Goal: Task Accomplishment & Management: Use online tool/utility

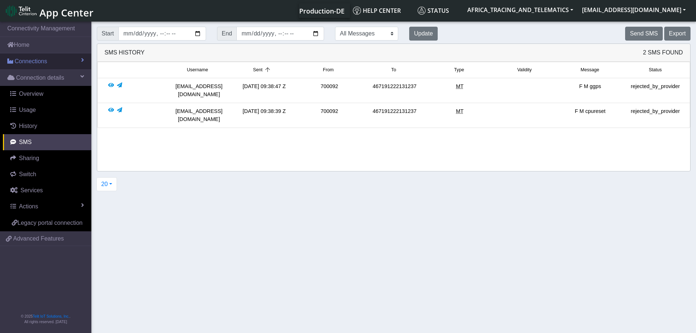
click at [34, 54] on link "Connections" at bounding box center [45, 61] width 91 height 16
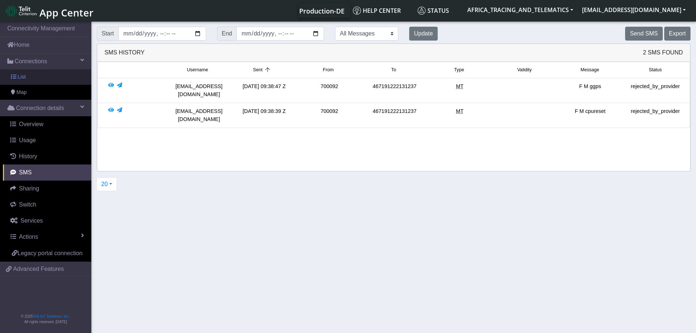
click at [29, 72] on link "List" at bounding box center [45, 76] width 91 height 15
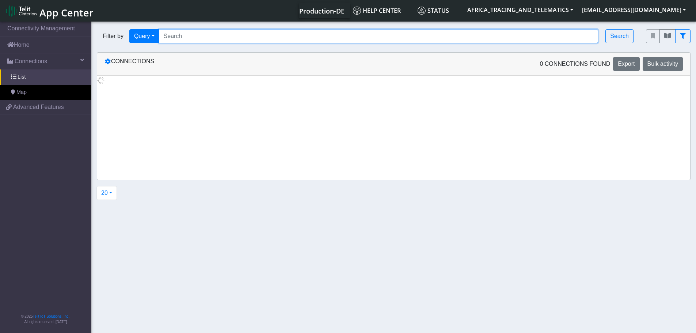
click at [226, 31] on input "Search..." at bounding box center [379, 36] width 440 height 14
paste input "89358151000027572232"
type input "89358151000027572232"
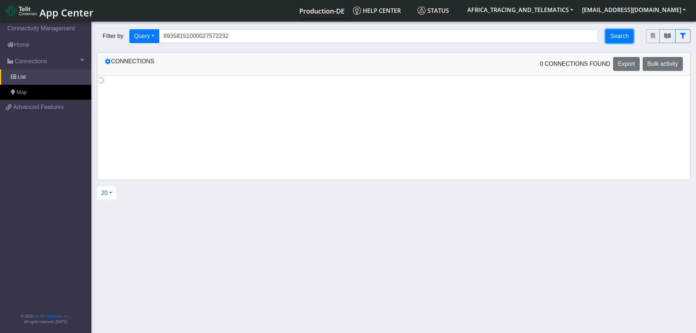
click at [608, 40] on button "Search" at bounding box center [620, 36] width 28 height 14
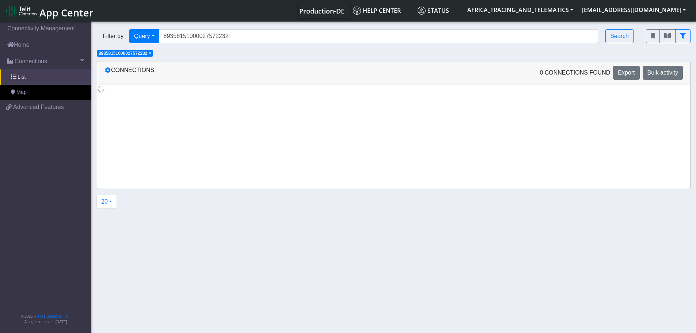
click at [151, 53] on span "×" at bounding box center [150, 53] width 3 height 5
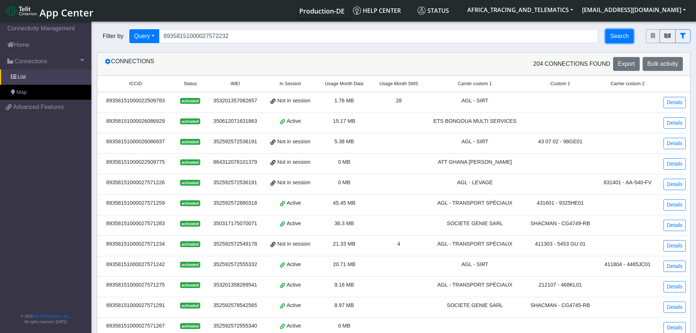
click at [620, 38] on button "Search" at bounding box center [620, 36] width 28 height 14
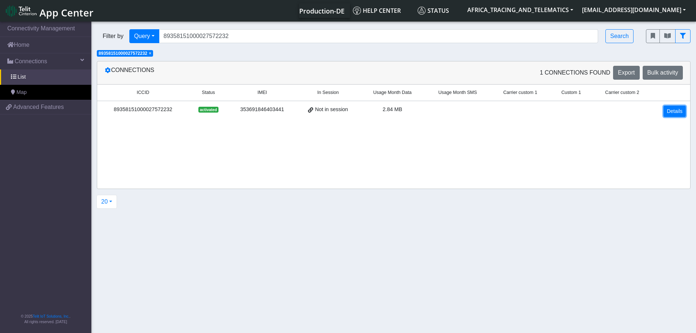
click at [676, 113] on link "Details" at bounding box center [675, 111] width 22 height 11
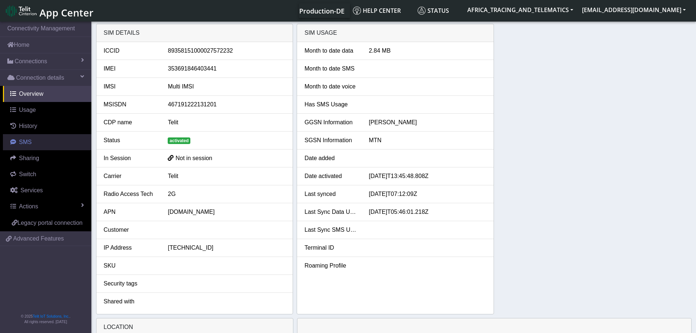
click at [30, 139] on span "SMS" at bounding box center [25, 142] width 13 height 6
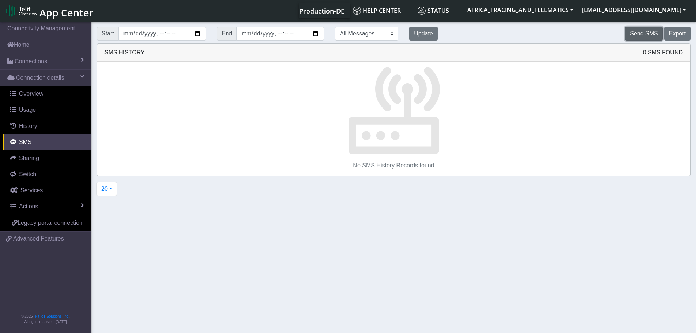
click at [638, 35] on button "Send SMS" at bounding box center [643, 34] width 37 height 14
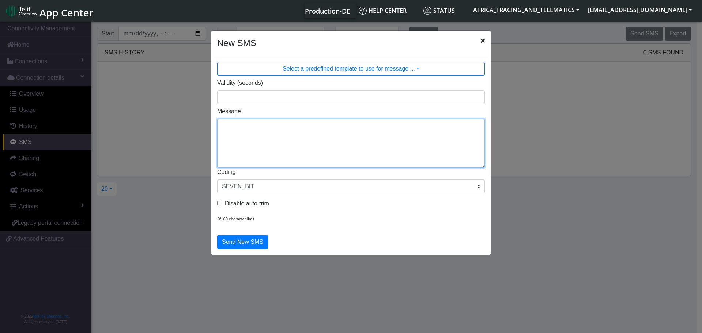
click at [330, 120] on textarea "Message" at bounding box center [351, 143] width 268 height 49
type textarea "F M ggps"
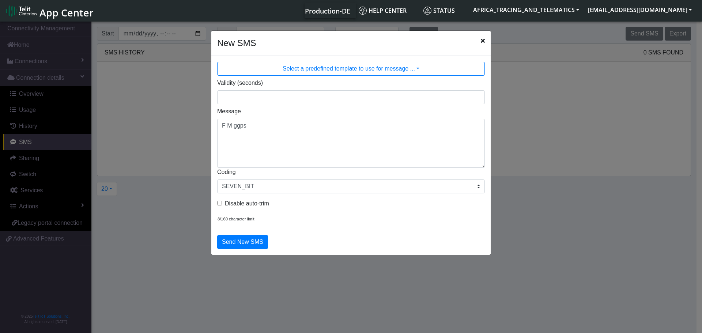
click at [244, 234] on div "Send New SMS" at bounding box center [350, 242] width 279 height 26
click at [254, 239] on button "Send New SMS" at bounding box center [242, 242] width 51 height 14
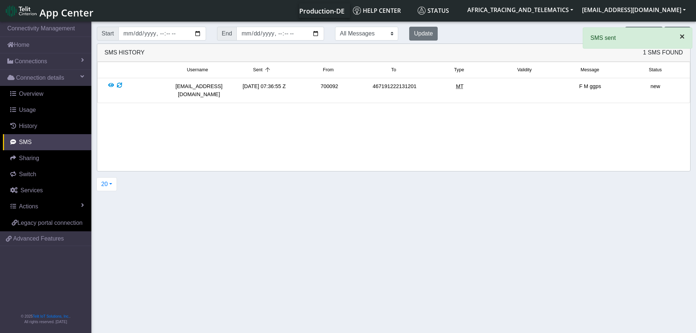
click at [676, 34] on button "×" at bounding box center [683, 37] width 20 height 18
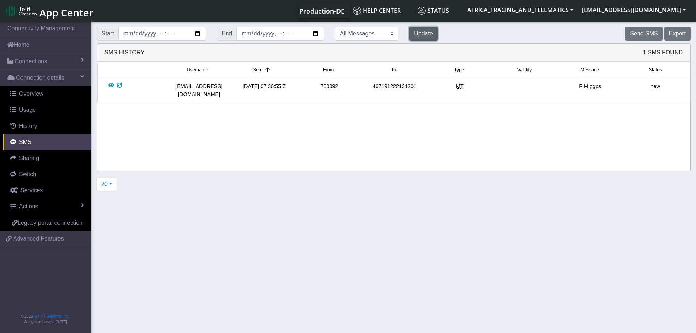
click at [409, 35] on button "Update" at bounding box center [423, 34] width 29 height 14
click at [642, 32] on button "Send SMS" at bounding box center [643, 34] width 37 height 14
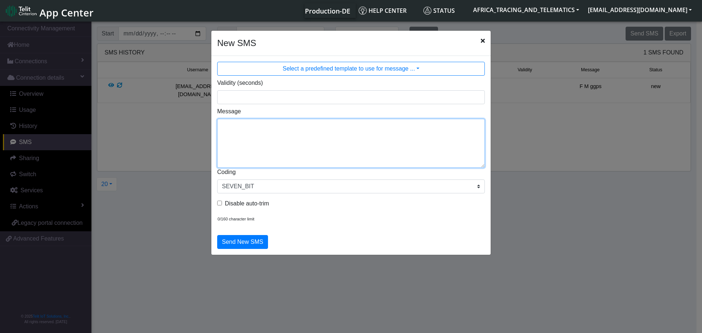
click at [265, 136] on textarea "Message" at bounding box center [351, 143] width 268 height 49
type textarea "F M setparam 11000:1"
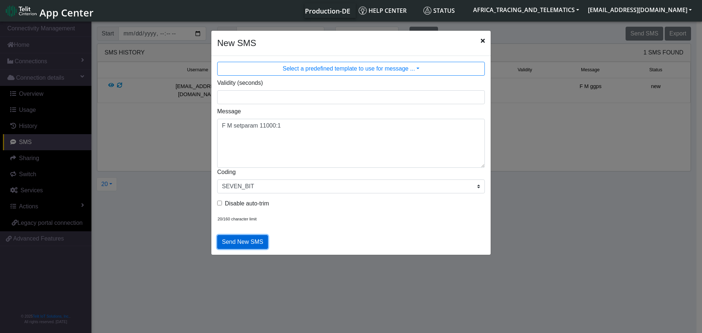
click at [242, 238] on button "Send New SMS" at bounding box center [242, 242] width 51 height 14
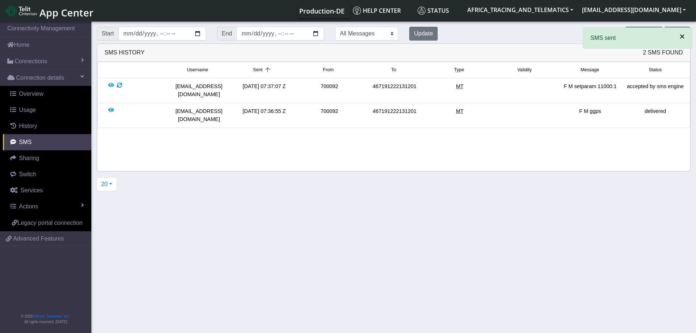
click at [681, 41] on span "×" at bounding box center [682, 36] width 5 height 10
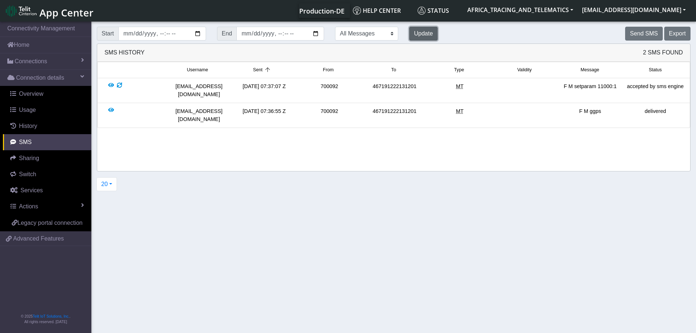
click at [409, 34] on button "Update" at bounding box center [423, 34] width 29 height 14
click at [409, 33] on button "Update" at bounding box center [423, 34] width 29 height 14
click at [647, 33] on button "Send SMS" at bounding box center [643, 34] width 37 height 14
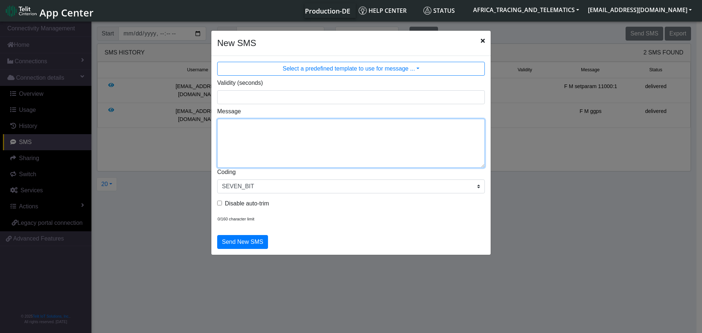
click at [302, 139] on textarea "Message" at bounding box center [351, 143] width 268 height 49
type textarea "F M setparam 11004:2.09"
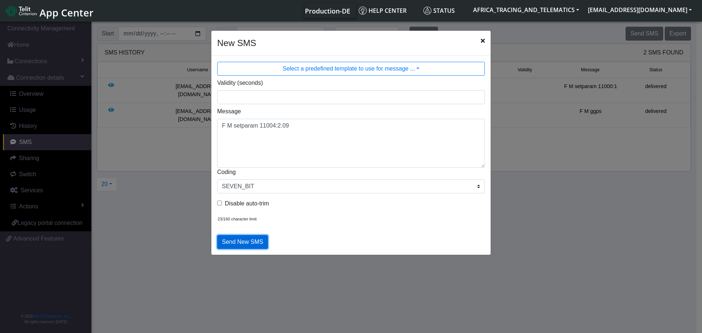
click at [245, 238] on button "Send New SMS" at bounding box center [242, 242] width 51 height 14
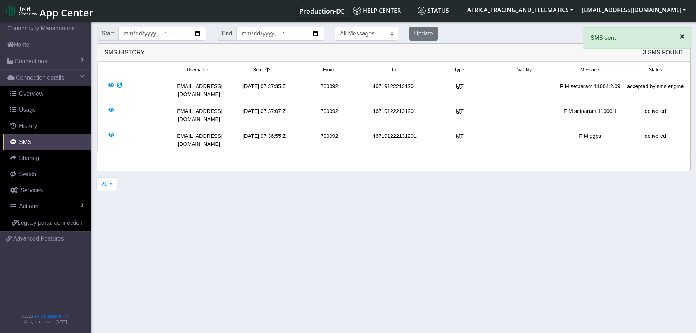
click at [681, 37] on span "×" at bounding box center [682, 36] width 5 height 10
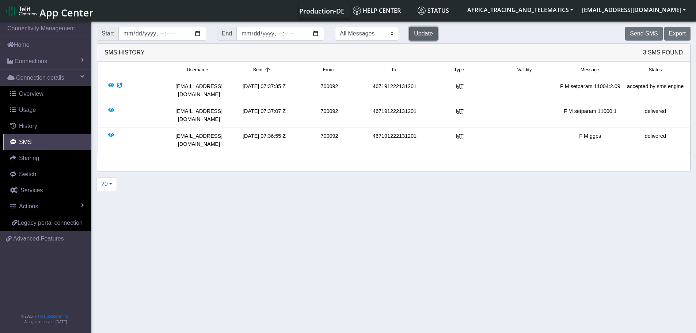
click at [409, 34] on button "Update" at bounding box center [423, 34] width 29 height 14
drag, startPoint x: 553, startPoint y: 86, endPoint x: 626, endPoint y: 88, distance: 72.8
click at [626, 88] on div "[EMAIL_ADDRESS][DOMAIN_NAME] [DATE] 07:37:35 Z 700092 467191222131201 MT F M se…" at bounding box center [393, 91] width 589 height 16
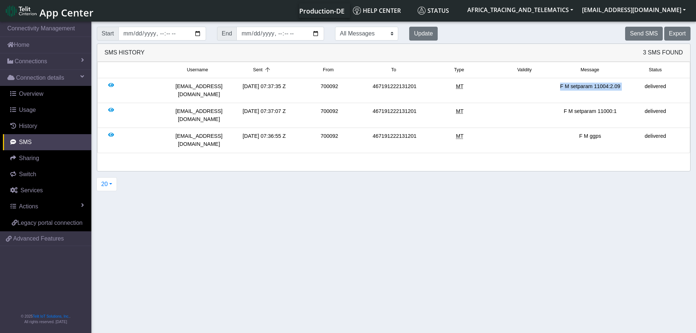
copy div "F M setparam 11004:2.09"
click at [649, 33] on button "Send SMS" at bounding box center [643, 34] width 37 height 14
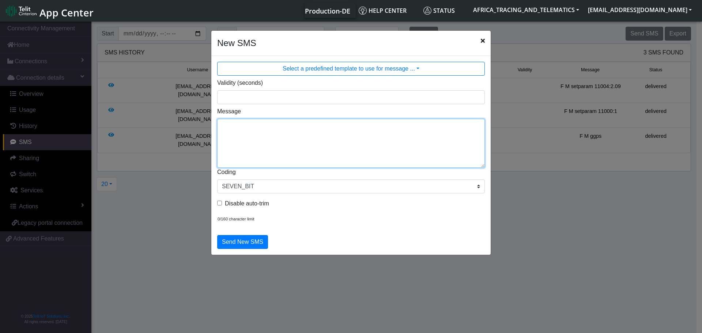
click at [287, 141] on textarea "Message" at bounding box center [351, 143] width 268 height 49
paste textarea "F M setparam 11004:2.09"
click at [273, 134] on textarea "F M setparam 11004:2.09" at bounding box center [351, 143] width 268 height 49
click at [284, 134] on textarea "F M setparam 11005:2.09" at bounding box center [351, 143] width 268 height 49
drag, startPoint x: 290, startPoint y: 133, endPoint x: 281, endPoint y: 135, distance: 9.4
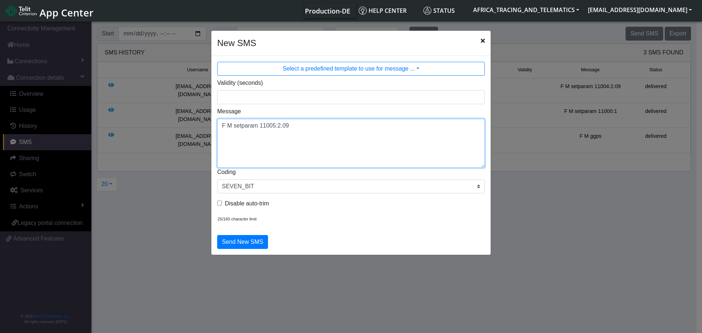
click at [281, 135] on textarea "F M setparam 11005:2.09" at bounding box center [351, 143] width 268 height 49
click at [224, 134] on textarea "F M setparam 11005:2.28" at bounding box center [351, 143] width 268 height 49
type textarea "F M setparam 11005:2.28"
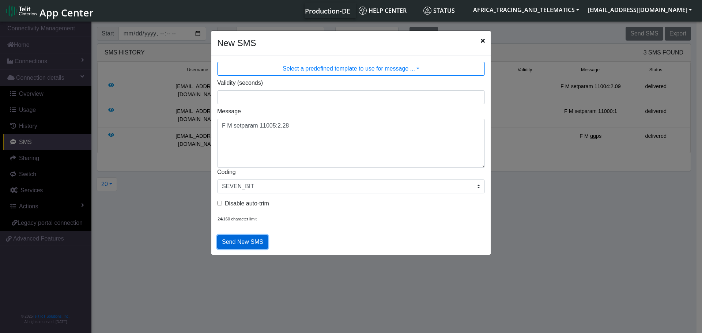
click at [254, 242] on button "Send New SMS" at bounding box center [242, 242] width 51 height 14
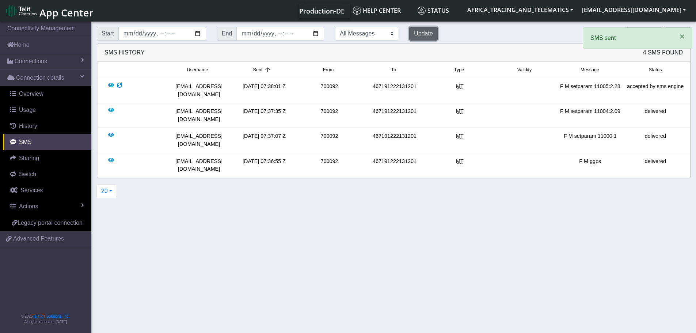
click at [409, 33] on button "Update" at bounding box center [423, 34] width 29 height 14
click at [409, 32] on button "Update" at bounding box center [423, 34] width 29 height 14
click at [682, 37] on span "×" at bounding box center [682, 36] width 5 height 10
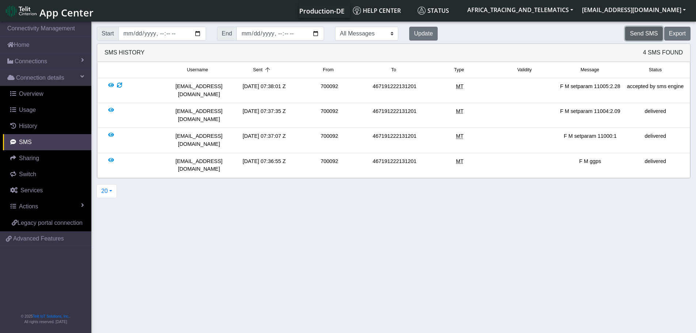
click at [641, 35] on button "Send SMS" at bounding box center [643, 34] width 37 height 14
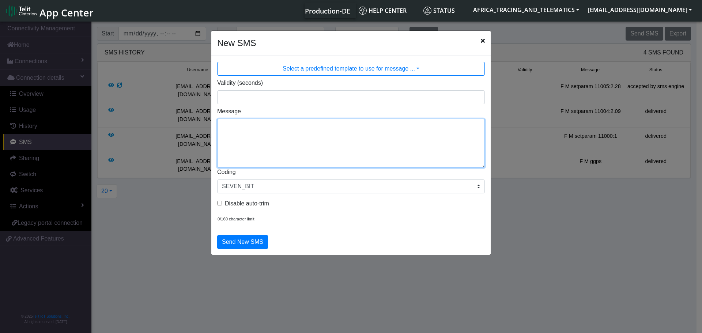
click at [323, 156] on textarea "Message" at bounding box center [351, 143] width 268 height 49
paste textarea "F M setparam 11004:2.09"
click at [274, 125] on textarea "F M setparam 11004:2.09" at bounding box center [351, 143] width 268 height 49
drag, startPoint x: 300, startPoint y: 129, endPoint x: 281, endPoint y: 129, distance: 19.0
click at [281, 129] on textarea "F M setparam 11006:2.09" at bounding box center [351, 143] width 268 height 49
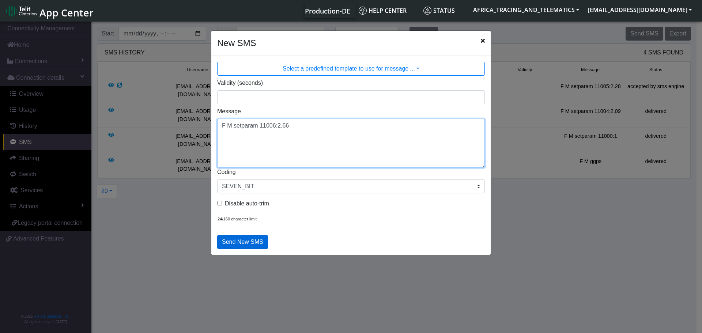
type textarea "F M setparam 11006:2.66"
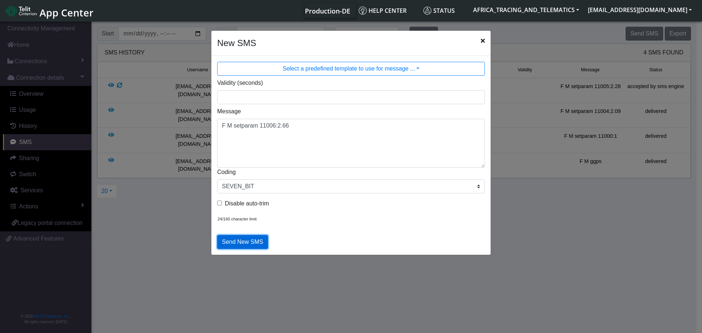
click at [247, 239] on button "Send New SMS" at bounding box center [242, 242] width 51 height 14
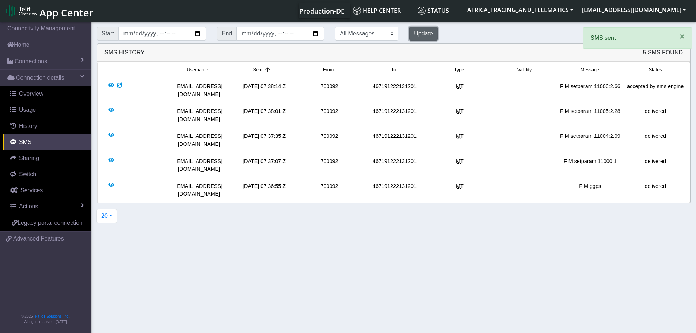
click at [409, 28] on button "Update" at bounding box center [423, 34] width 29 height 14
click at [409, 31] on button "Update" at bounding box center [423, 34] width 29 height 14
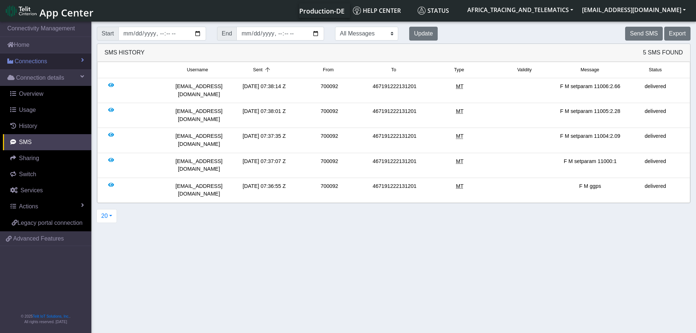
drag, startPoint x: 33, startPoint y: 55, endPoint x: 35, endPoint y: 60, distance: 4.9
click at [33, 55] on link "Connections" at bounding box center [45, 61] width 91 height 16
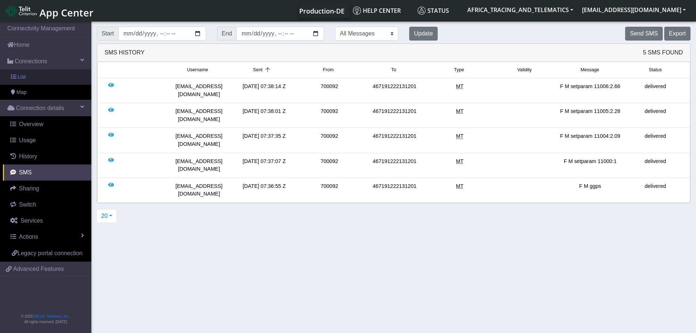
click at [39, 75] on link "List" at bounding box center [45, 76] width 91 height 15
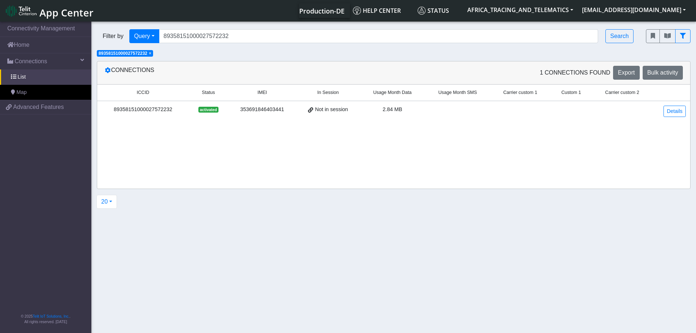
click at [151, 52] on span "×" at bounding box center [150, 53] width 3 height 5
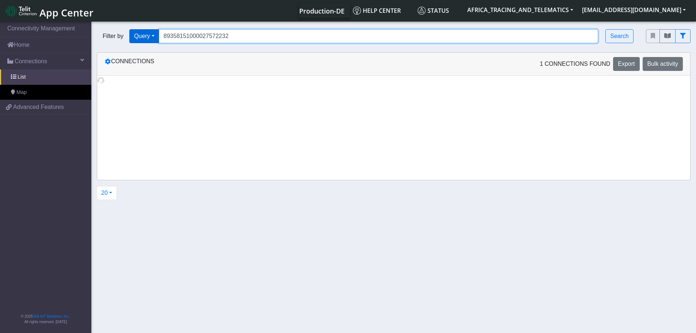
drag, startPoint x: 253, startPoint y: 38, endPoint x: 137, endPoint y: 30, distance: 116.2
click at [131, 31] on div "Filter by Query Query In Session Not connected Tags Country Operator 8935815100…" at bounding box center [366, 36] width 538 height 14
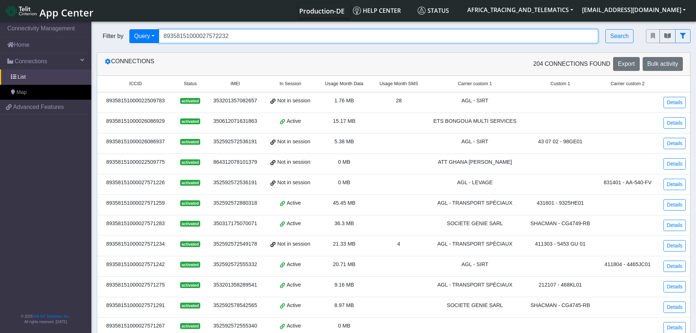
paste input "73"
type input "89358151000027572273"
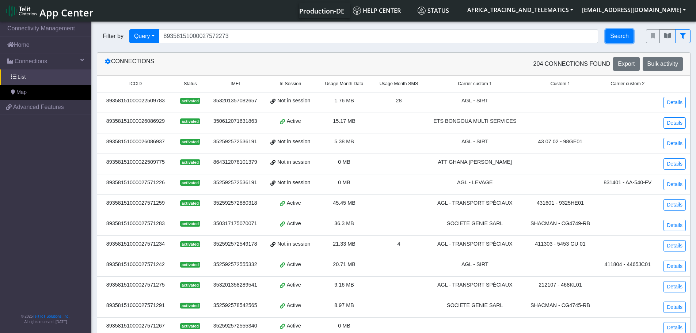
click at [623, 37] on button "Search" at bounding box center [620, 36] width 28 height 14
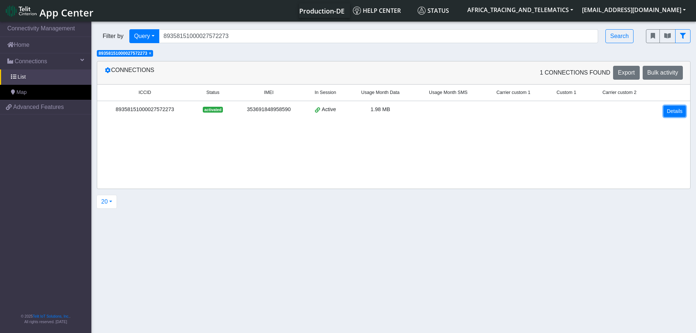
click at [672, 109] on link "Details" at bounding box center [675, 111] width 22 height 11
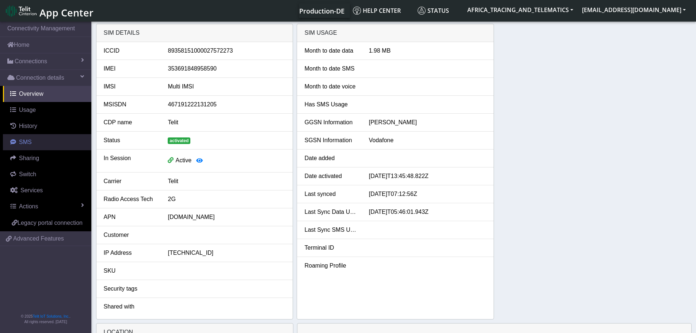
drag, startPoint x: 26, startPoint y: 138, endPoint x: 65, endPoint y: 134, distance: 40.0
click at [25, 139] on span "SMS" at bounding box center [25, 142] width 13 height 6
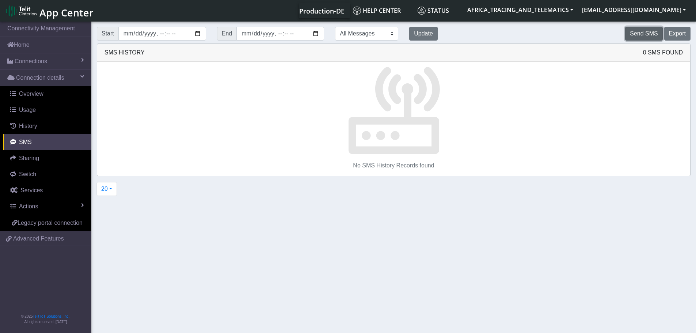
click at [639, 33] on button "Send SMS" at bounding box center [643, 34] width 37 height 14
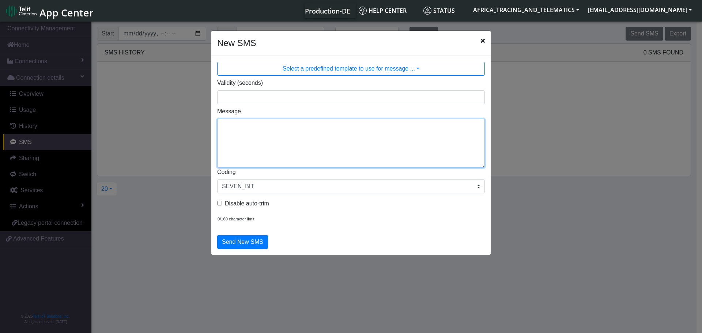
click at [321, 135] on textarea "Message" at bounding box center [351, 143] width 268 height 49
type textarea "F M ggps"
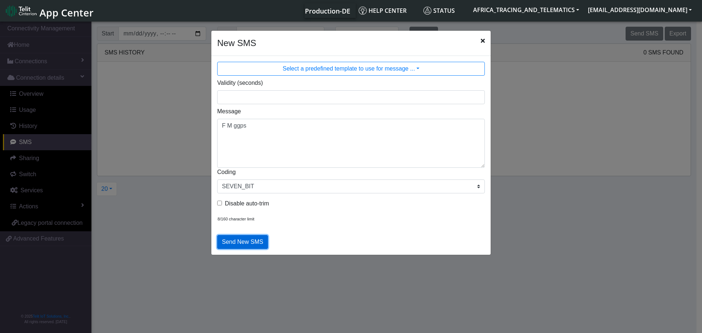
click at [240, 242] on button "Send New SMS" at bounding box center [242, 242] width 51 height 14
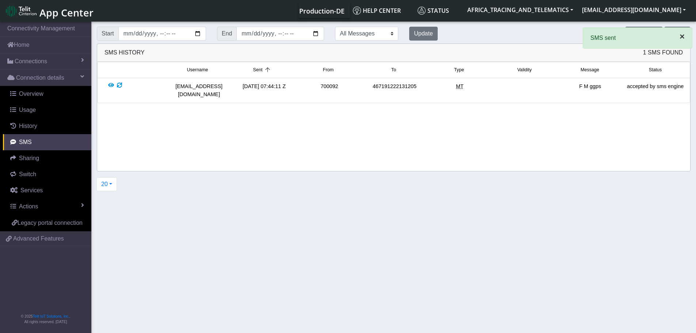
click at [683, 38] on span "×" at bounding box center [682, 36] width 5 height 10
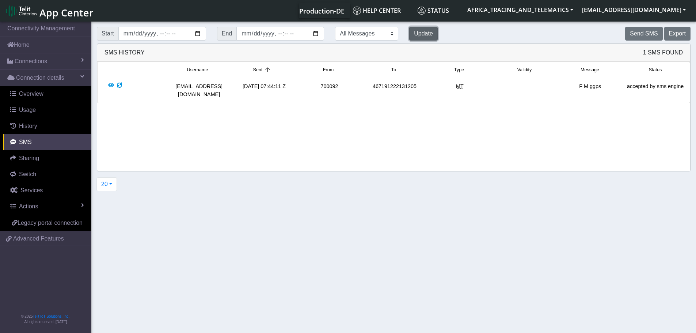
click at [409, 34] on button "Update" at bounding box center [423, 34] width 29 height 14
click at [409, 33] on button "Update" at bounding box center [423, 34] width 29 height 14
click at [409, 31] on button "Update" at bounding box center [423, 34] width 29 height 14
click at [409, 30] on button "Update" at bounding box center [423, 34] width 29 height 14
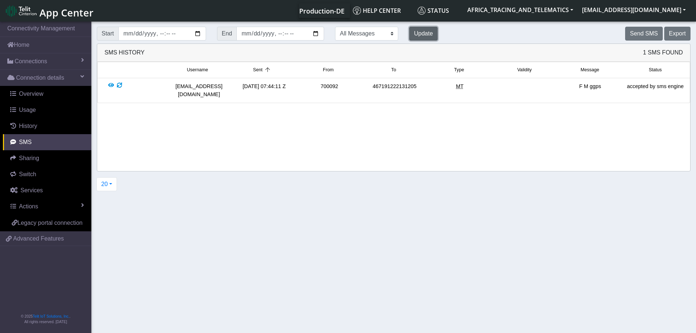
click at [409, 30] on button "Update" at bounding box center [423, 34] width 29 height 14
click at [661, 33] on div "Send SMS Export" at bounding box center [569, 34] width 253 height 14
click at [651, 36] on button "Send SMS" at bounding box center [643, 34] width 37 height 14
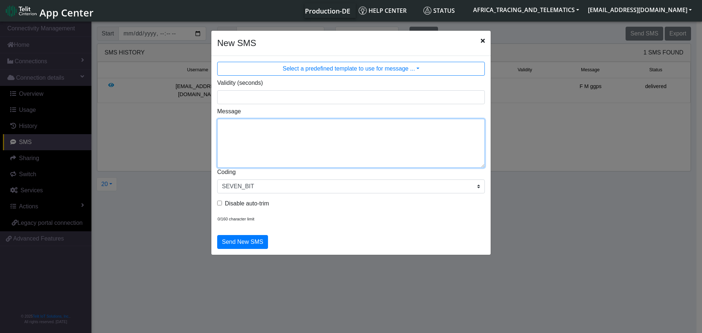
click at [319, 125] on textarea "Message" at bounding box center [351, 143] width 268 height 49
type textarea "F M setparam 11000:1"
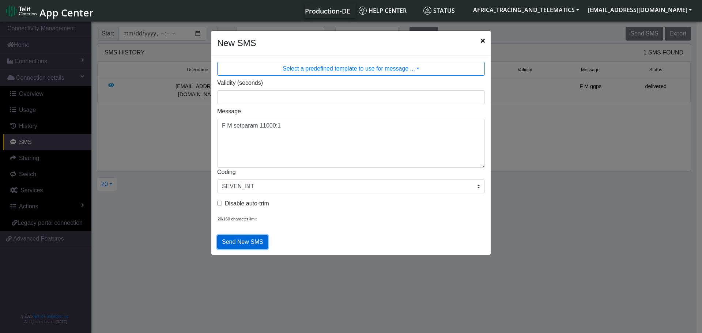
click at [253, 241] on button "Send New SMS" at bounding box center [242, 242] width 51 height 14
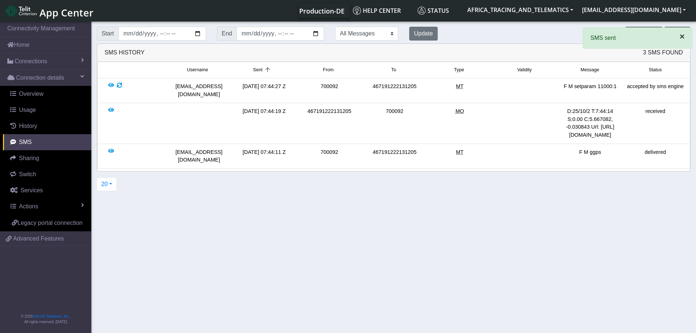
click at [680, 35] on span "×" at bounding box center [682, 36] width 5 height 10
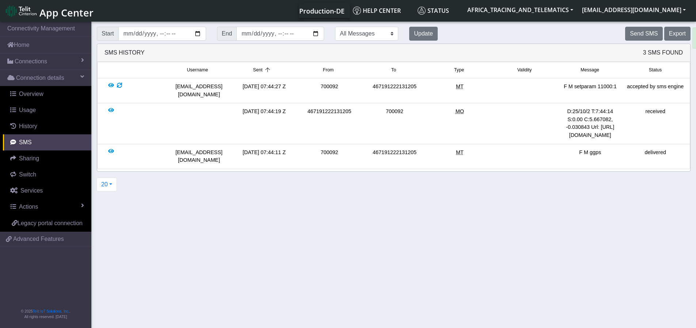
click at [653, 31] on div "× SMS sent" at bounding box center [638, 40] width 110 height 27
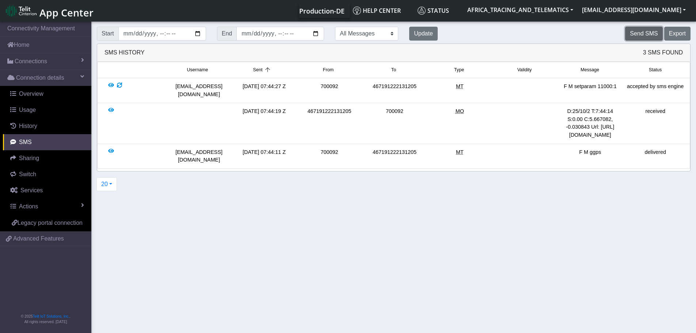
click at [650, 32] on button "Send SMS" at bounding box center [643, 34] width 37 height 14
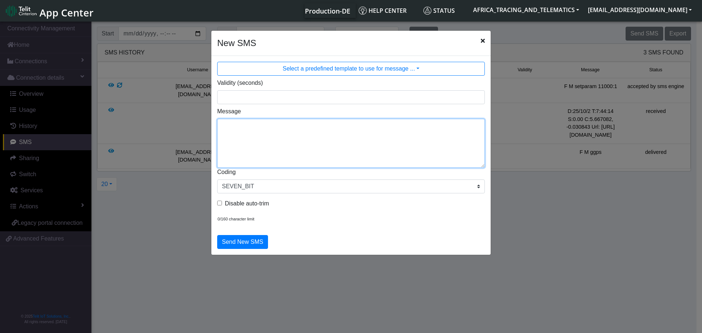
click at [335, 151] on textarea "Message" at bounding box center [351, 143] width 268 height 49
drag, startPoint x: 265, startPoint y: 130, endPoint x: 180, endPoint y: 134, distance: 85.3
click at [180, 134] on ngb-modal-window "New SMS Select a predefined template to use for message ... Validity (seconds) …" at bounding box center [351, 177] width 702 height 315
type textarea "F M setparam 110004:2.09"
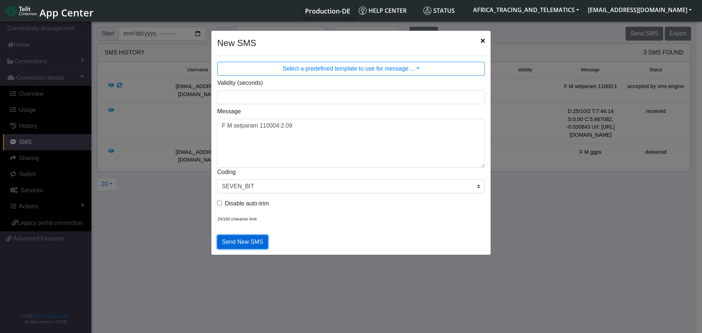
click at [234, 243] on button "Send New SMS" at bounding box center [242, 242] width 51 height 14
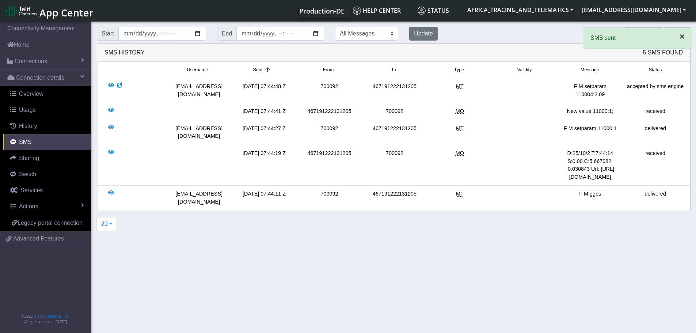
click at [684, 36] on span "×" at bounding box center [682, 36] width 5 height 10
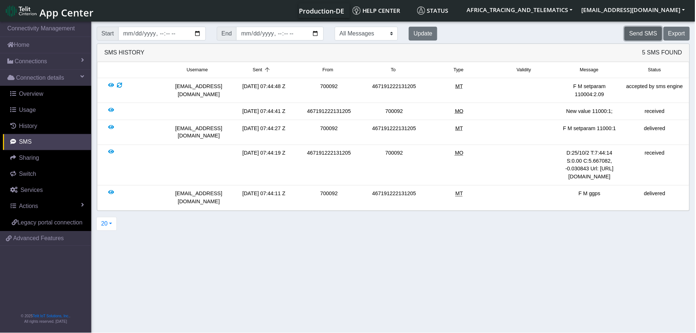
click at [654, 34] on button "Send SMS" at bounding box center [643, 34] width 37 height 14
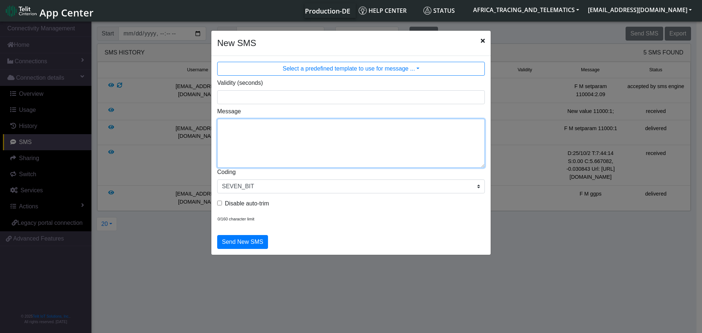
click at [303, 150] on textarea "Message" at bounding box center [351, 143] width 268 height 49
paste textarea "F M setparam 110004:2.09"
click at [277, 124] on textarea "F M setparam 110004:2.09" at bounding box center [351, 143] width 268 height 49
drag, startPoint x: 290, startPoint y: 126, endPoint x: 283, endPoint y: 126, distance: 7.3
click at [283, 126] on textarea "F M setparam 110005:2.09" at bounding box center [351, 143] width 268 height 49
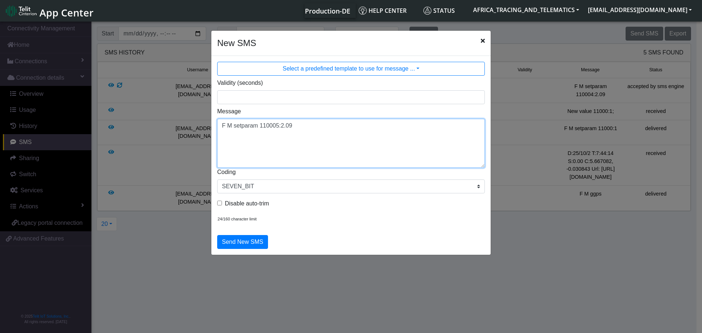
click at [290, 124] on textarea "F M setparam 110005:2.09" at bounding box center [351, 143] width 268 height 49
drag, startPoint x: 294, startPoint y: 124, endPoint x: 284, endPoint y: 126, distance: 10.4
click at [284, 126] on textarea "F M setparam 110005:2.09" at bounding box center [351, 143] width 268 height 49
type textarea "F M setparam 110005:2.64"
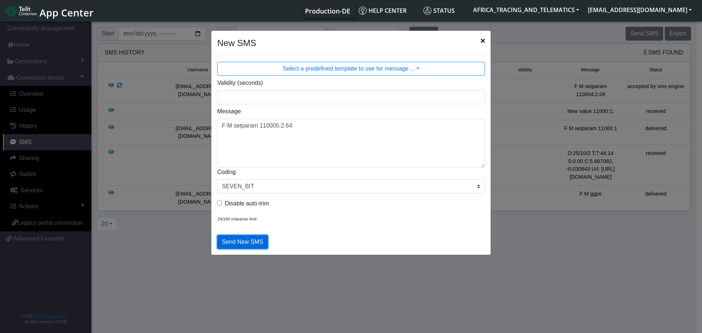
click at [242, 240] on button "Send New SMS" at bounding box center [242, 242] width 51 height 14
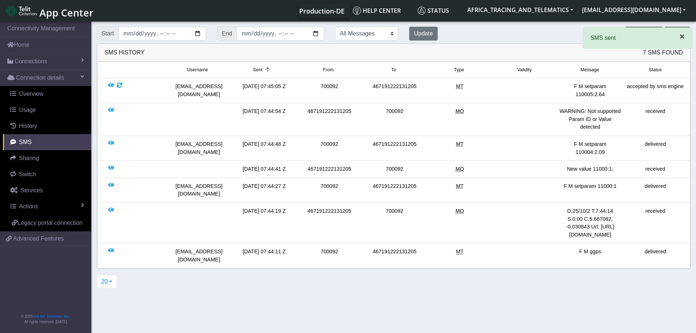
click at [684, 36] on span "×" at bounding box center [682, 36] width 5 height 10
click at [646, 34] on app-root "× SMS sent Connectivity Management Home Connections List Map Connection details…" at bounding box center [348, 177] width 696 height 315
click at [640, 33] on button "Send SMS" at bounding box center [643, 34] width 37 height 14
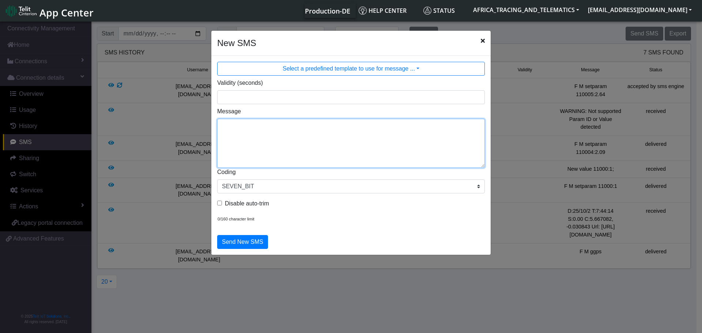
click at [308, 135] on textarea "Message" at bounding box center [351, 143] width 268 height 49
paste textarea "F M setparam 110004:2.09"
click at [277, 124] on textarea "F M setparam 110004:2.09" at bounding box center [351, 143] width 268 height 49
drag, startPoint x: 291, startPoint y: 125, endPoint x: 284, endPoint y: 128, distance: 8.2
click at [284, 128] on textarea "F M setparam 110006:2.09" at bounding box center [351, 143] width 268 height 49
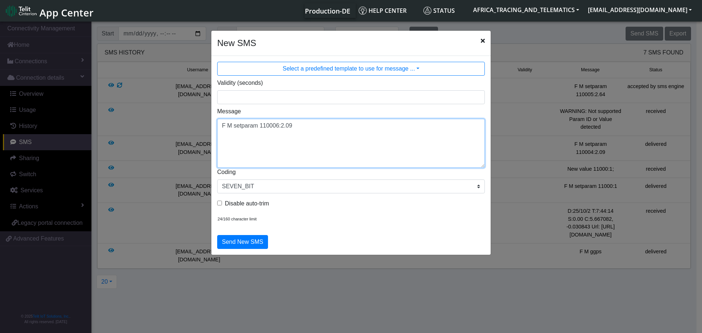
click at [295, 126] on textarea "F M setparam 110006:2.09" at bounding box center [351, 143] width 268 height 49
click at [291, 126] on textarea "F M setparam 110006:2.09" at bounding box center [351, 143] width 268 height 49
click at [288, 126] on textarea "F M setparam 110006:2.09" at bounding box center [351, 143] width 268 height 49
click at [280, 125] on textarea "F M setparam 110006:2.08" at bounding box center [351, 143] width 268 height 49
type textarea "F M setparam 110006:3.08"
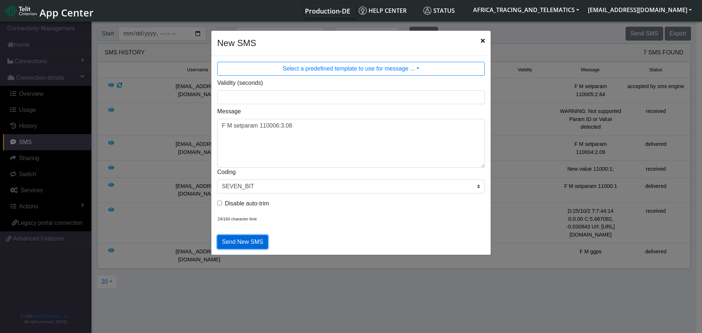
click at [247, 242] on button "Send New SMS" at bounding box center [242, 242] width 51 height 14
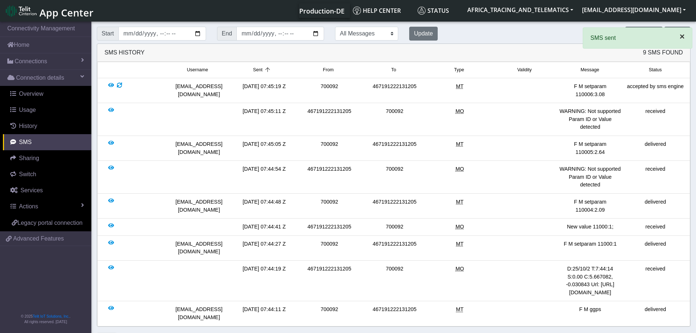
click at [680, 40] on span "×" at bounding box center [682, 36] width 5 height 10
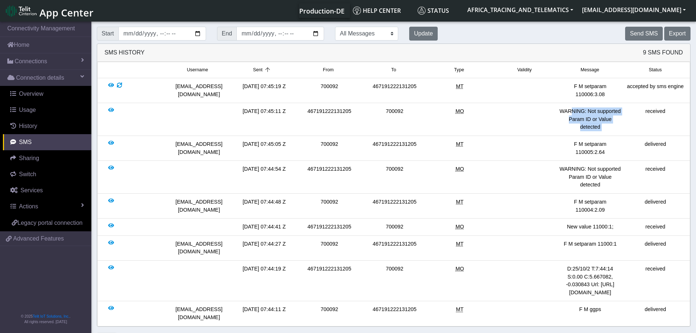
drag, startPoint x: 573, startPoint y: 105, endPoint x: 624, endPoint y: 102, distance: 50.9
click at [624, 107] on div "[DATE] 07:45:11 Z 467191222131205 700092 MO WARNING: Not supported Param ID or …" at bounding box center [393, 119] width 589 height 24
click at [631, 110] on div "received" at bounding box center [655, 119] width 65 height 24
drag, startPoint x: 560, startPoint y: 186, endPoint x: 626, endPoint y: 186, distance: 65.8
click at [626, 198] on div "[EMAIL_ADDRESS][DOMAIN_NAME] [DATE] 07:44:48 Z 700092 467191222131205 MT F M se…" at bounding box center [393, 206] width 589 height 16
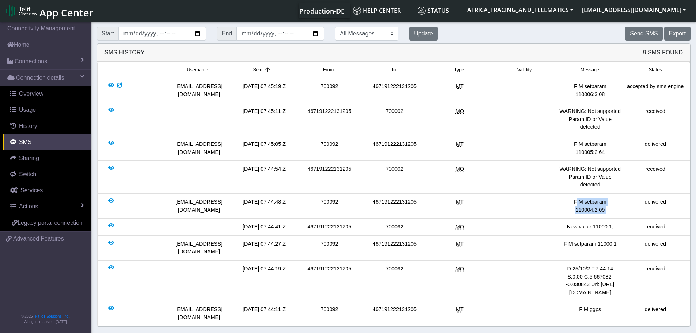
copy div "F M setparam 110004:2.09"
click at [644, 35] on button "Send SMS" at bounding box center [643, 34] width 37 height 14
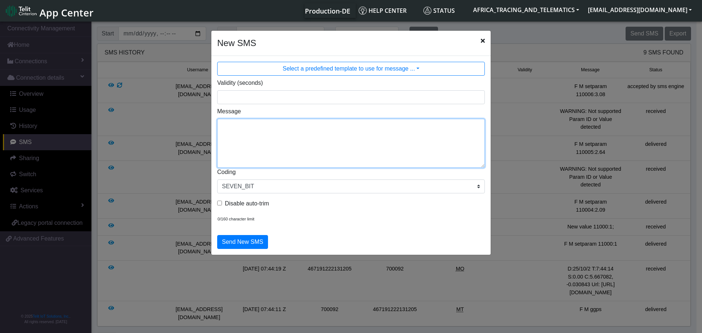
drag, startPoint x: 331, startPoint y: 158, endPoint x: 327, endPoint y: 156, distance: 4.1
click at [331, 157] on textarea "Message" at bounding box center [351, 143] width 268 height 49
paste textarea "F M setparam 110004:2.09"
click at [284, 125] on textarea "F M setparam 110004:2.09" at bounding box center [351, 143] width 268 height 49
type textarea "F M setparam 110004:2,09"
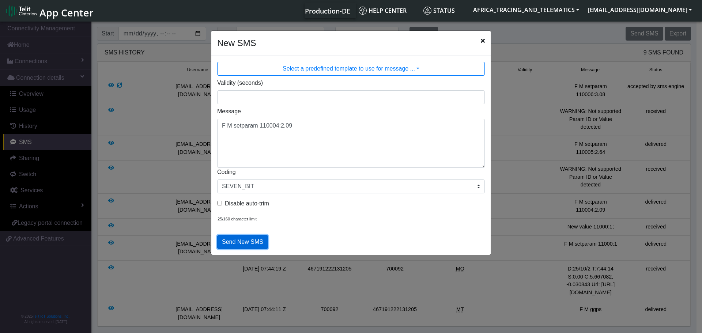
click at [233, 240] on button "Send New SMS" at bounding box center [242, 242] width 51 height 14
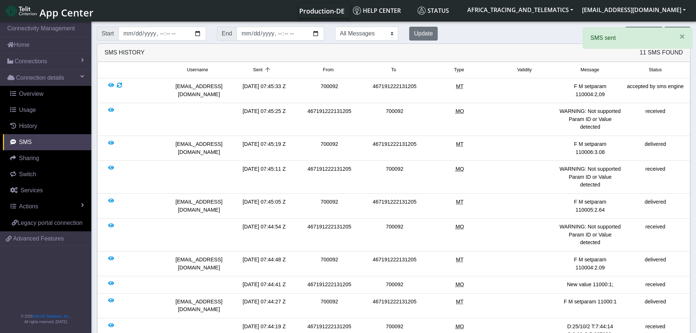
drag, startPoint x: 555, startPoint y: 186, endPoint x: 621, endPoint y: 188, distance: 66.5
click at [621, 198] on div "[EMAIL_ADDRESS][DOMAIN_NAME] [DATE] 07:45:05 Z 700092 467191222131205 MT F M se…" at bounding box center [393, 206] width 589 height 16
copy div "F M setparam 110005:2.64"
click at [681, 37] on span "×" at bounding box center [682, 36] width 5 height 10
click at [635, 33] on button "Send SMS" at bounding box center [643, 34] width 37 height 14
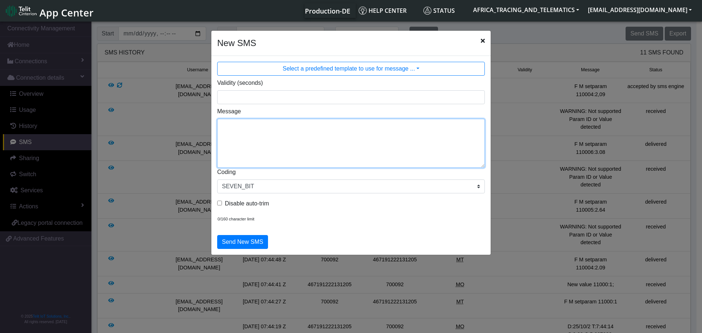
click at [288, 133] on textarea "Message" at bounding box center [351, 143] width 268 height 49
paste textarea "F M setparam 110005:2.64"
click at [221, 133] on textarea "F M setparam 110005:2.64" at bounding box center [351, 143] width 268 height 49
click at [283, 126] on textarea "F M setparam 110005:2.64" at bounding box center [351, 143] width 268 height 49
type textarea "F M setparam 110005:2,64"
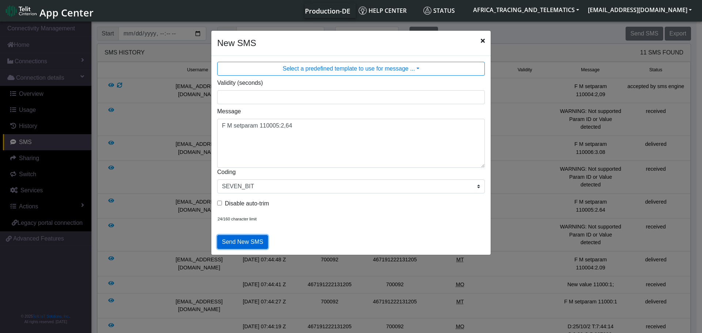
click at [245, 241] on button "Send New SMS" at bounding box center [242, 242] width 51 height 14
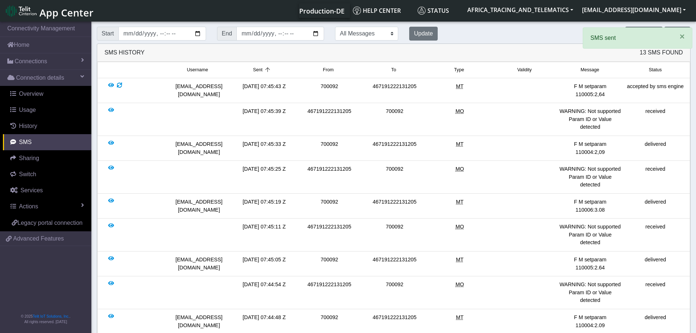
drag, startPoint x: 558, startPoint y: 187, endPoint x: 622, endPoint y: 186, distance: 64.0
click at [622, 198] on div "F M setparam 110006:3.08" at bounding box center [590, 206] width 65 height 16
copy div "F M setparam 110006:3.08"
drag, startPoint x: 682, startPoint y: 39, endPoint x: 661, endPoint y: 38, distance: 21.2
click at [681, 39] on span "×" at bounding box center [682, 36] width 5 height 10
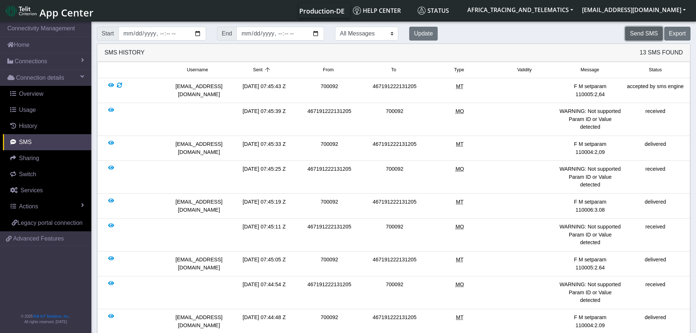
click at [633, 36] on button "Send SMS" at bounding box center [643, 34] width 37 height 14
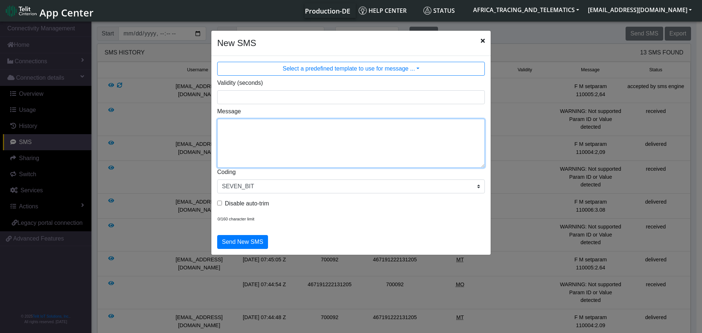
click at [322, 144] on textarea "Message" at bounding box center [351, 143] width 268 height 49
paste textarea "F M setparam 110006:3.08"
click at [283, 126] on textarea "F M setparam 110006:3.08" at bounding box center [351, 143] width 268 height 49
type textarea "F M setparam 110006:3,08"
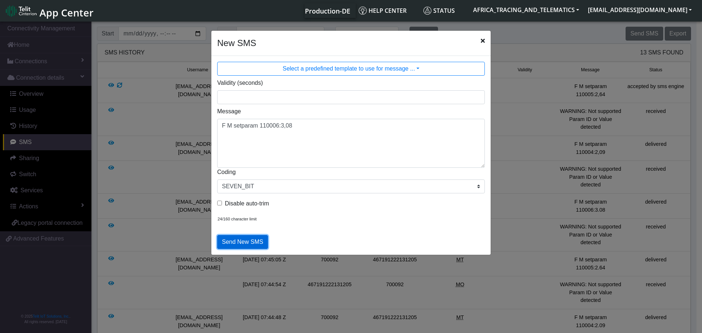
click at [245, 240] on button "Send New SMS" at bounding box center [242, 242] width 51 height 14
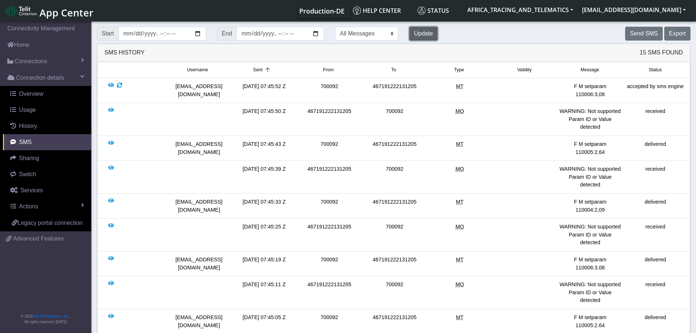
click at [409, 34] on button "Update" at bounding box center [423, 34] width 29 height 14
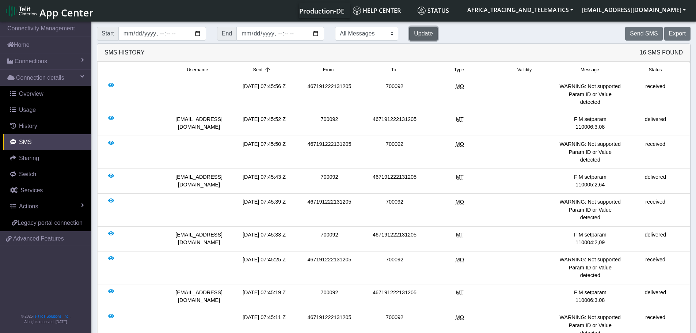
click at [409, 31] on button "Update" at bounding box center [423, 34] width 29 height 14
click at [47, 68] on link "Connections" at bounding box center [45, 61] width 91 height 16
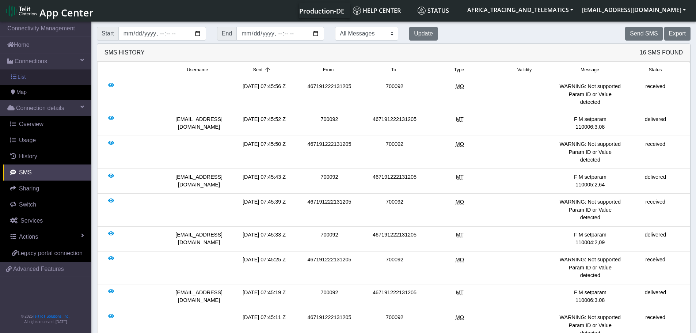
click at [44, 83] on link "List" at bounding box center [45, 76] width 91 height 15
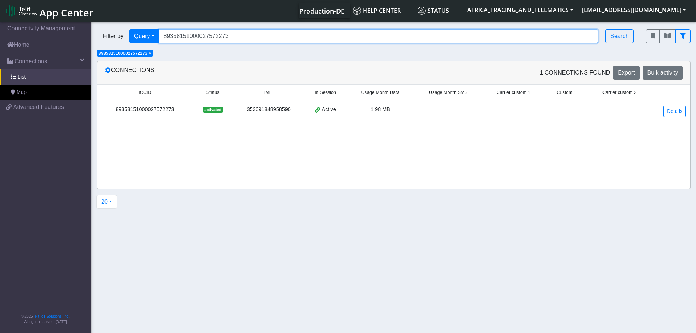
drag, startPoint x: 270, startPoint y: 34, endPoint x: 131, endPoint y: 26, distance: 138.8
click at [132, 26] on div "Filter by Query Query In Session Not connected Tags Country Operator 8935815100…" at bounding box center [365, 36] width 549 height 25
paste input "32"
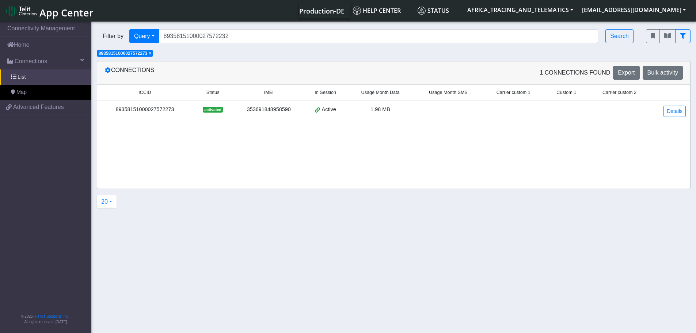
click at [151, 55] on span "×" at bounding box center [150, 53] width 3 height 5
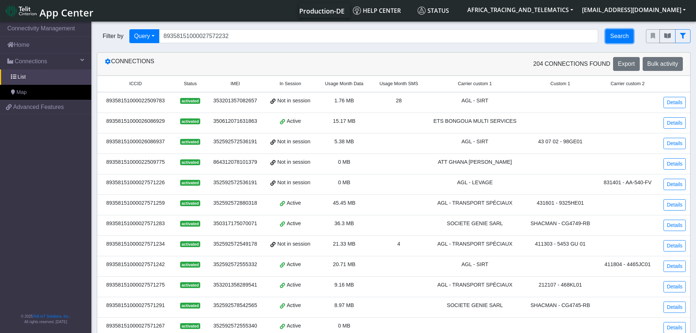
click at [620, 37] on button "Search" at bounding box center [620, 36] width 28 height 14
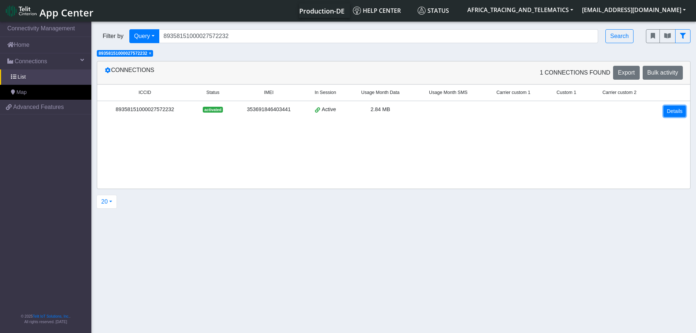
click at [670, 108] on link "Details" at bounding box center [675, 111] width 22 height 11
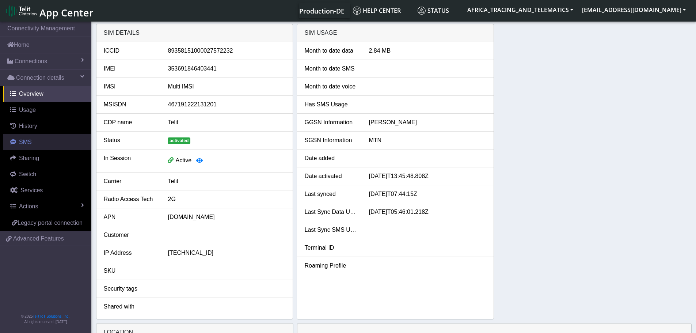
click at [32, 144] on link "SMS" at bounding box center [47, 142] width 88 height 16
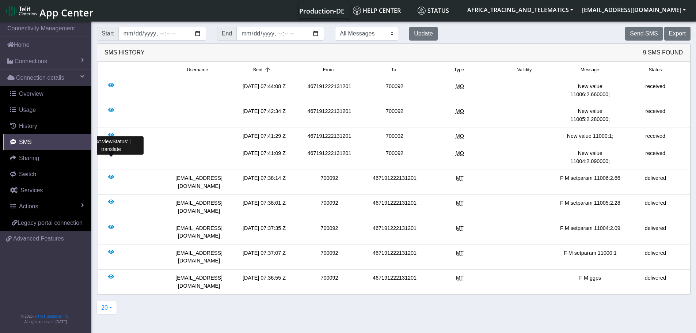
click at [110, 151] on div at bounding box center [111, 158] width 6 height 16
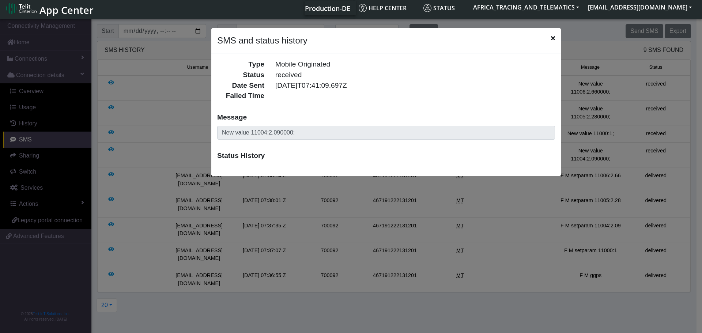
click at [555, 37] on icon "Close" at bounding box center [553, 38] width 4 height 6
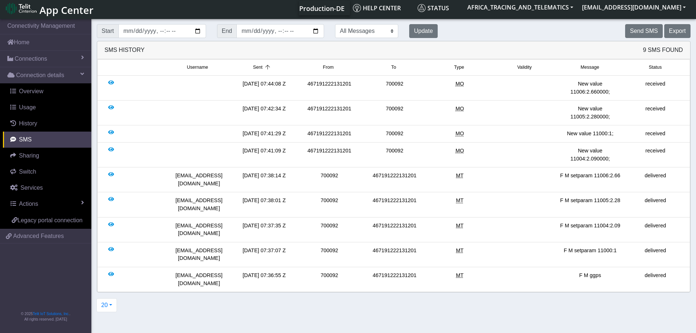
drag, startPoint x: 570, startPoint y: 117, endPoint x: 614, endPoint y: 115, distance: 43.6
click at [614, 115] on div "New value 11005:2.280000;" at bounding box center [590, 113] width 65 height 16
click at [30, 57] on span "Connections" at bounding box center [31, 58] width 33 height 9
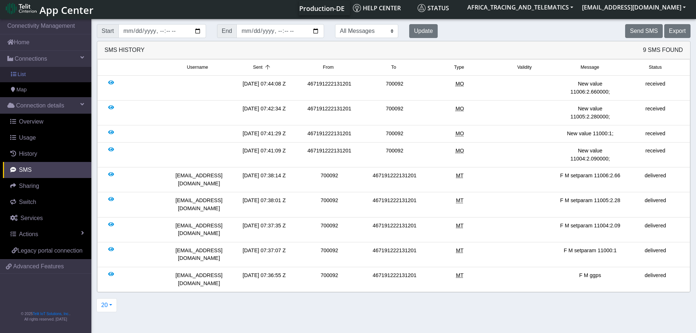
click at [27, 72] on link "List" at bounding box center [45, 74] width 91 height 15
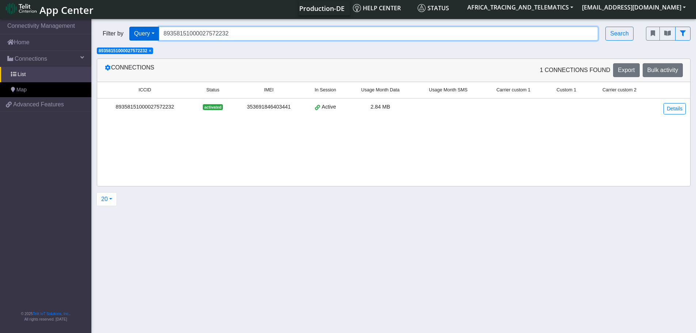
drag, startPoint x: 238, startPoint y: 38, endPoint x: 147, endPoint y: 33, distance: 91.6
click at [150, 33] on div "Filter by Query Query In Session Not connected Tags Country Operator 8935815100…" at bounding box center [366, 34] width 538 height 14
paste input "73"
type input "89358151000027572273"
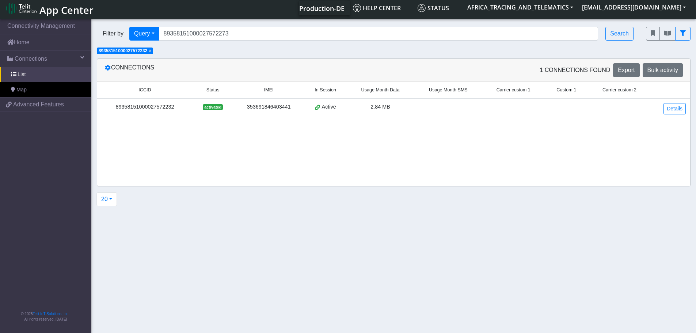
click at [151, 52] on span "×" at bounding box center [150, 50] width 3 height 5
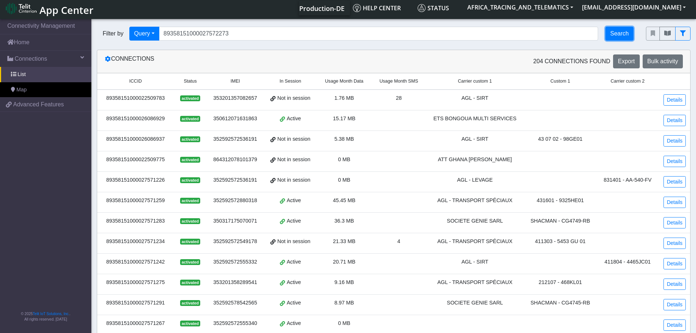
click at [621, 34] on button "Search" at bounding box center [620, 34] width 28 height 14
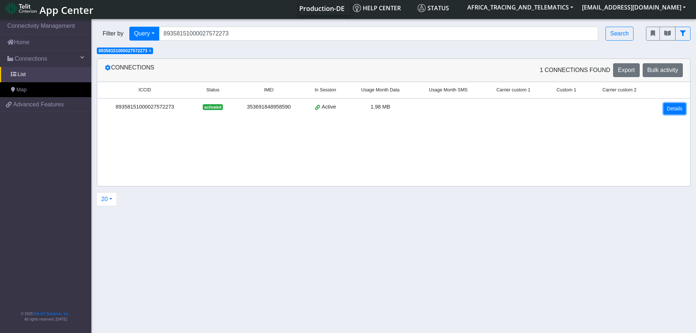
click at [678, 107] on link "Details" at bounding box center [675, 108] width 22 height 11
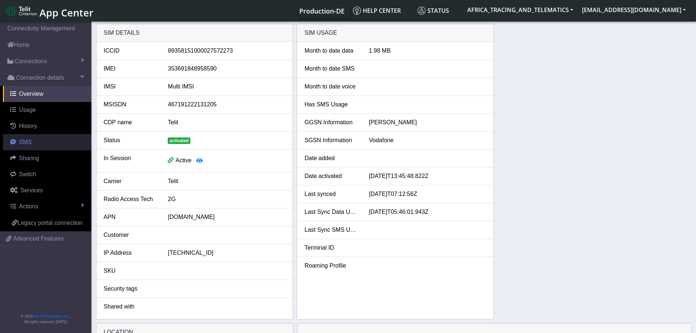
click at [24, 142] on span "SMS" at bounding box center [25, 142] width 13 height 6
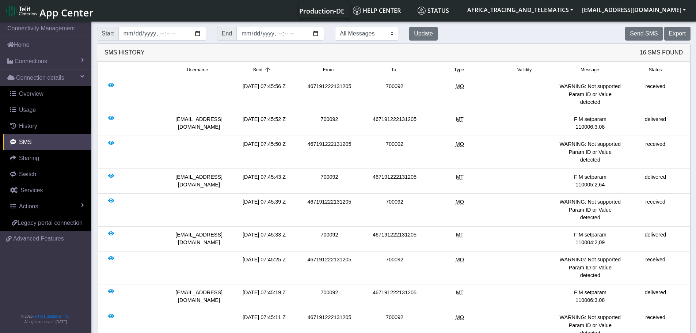
drag, startPoint x: 560, startPoint y: 88, endPoint x: 609, endPoint y: 103, distance: 51.2
click at [609, 103] on div "WARNING: Not supported Param ID or Value detected" at bounding box center [590, 95] width 65 height 24
click at [605, 105] on div "WARNING: Not supported Param ID or Value detected" at bounding box center [590, 95] width 65 height 24
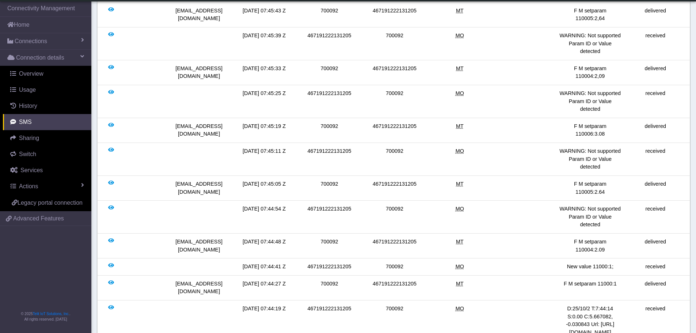
scroll to position [150, 0]
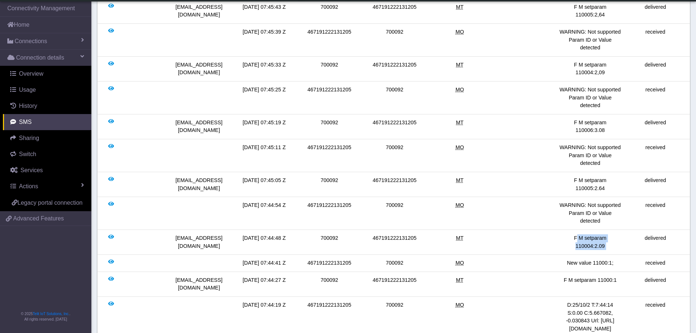
drag, startPoint x: 559, startPoint y: 199, endPoint x: 629, endPoint y: 199, distance: 70.6
click at [629, 234] on div "[EMAIL_ADDRESS][DOMAIN_NAME] [DATE] 07:44:48 Z 700092 467191222131205 MT F M se…" at bounding box center [393, 242] width 589 height 16
copy div "F M setparam 110004:2.09"
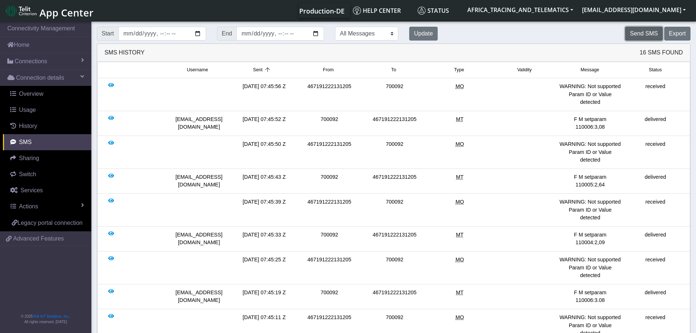
click at [646, 35] on button "Send SMS" at bounding box center [643, 34] width 37 height 14
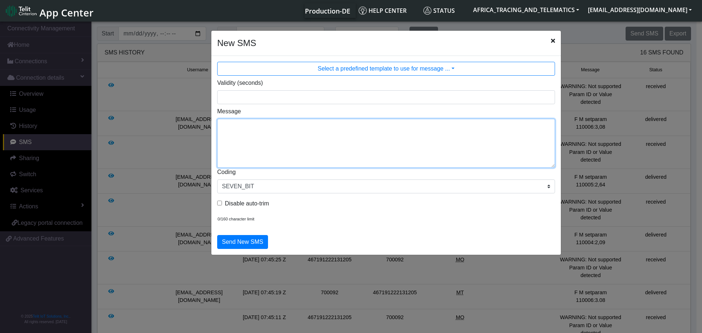
click at [334, 135] on textarea "Message" at bounding box center [386, 143] width 338 height 49
paste textarea "F M setparam 110004:2.09"
click at [272, 126] on textarea "F M setparam 110004:2.09" at bounding box center [386, 143] width 338 height 49
drag, startPoint x: 293, startPoint y: 125, endPoint x: 177, endPoint y: 119, distance: 116.4
click at [177, 119] on ngb-modal-window "New SMS Select a predefined template to use for message ... Validity (seconds) …" at bounding box center [351, 177] width 702 height 315
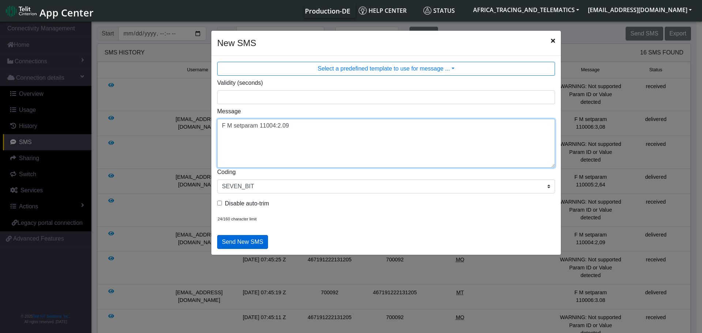
type textarea "F M setparam 11004:2.09"
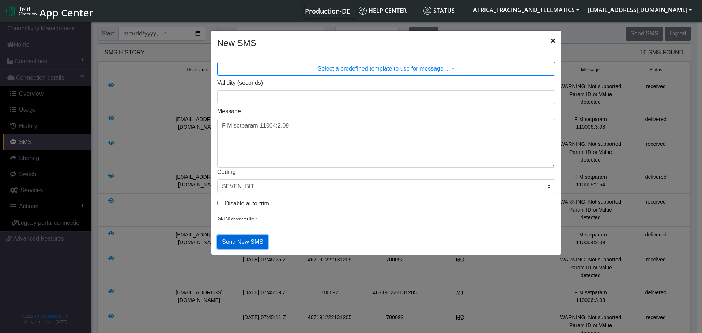
click at [243, 239] on button "Send New SMS" at bounding box center [242, 242] width 51 height 14
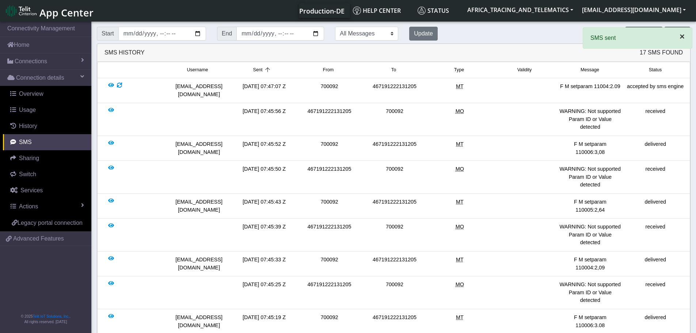
click at [682, 37] on span "×" at bounding box center [682, 36] width 5 height 10
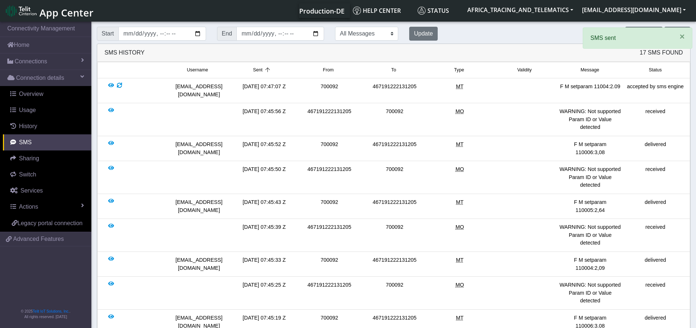
click at [650, 33] on app-root "× SMS sent Connectivity Management Home Connections List Map Connection details…" at bounding box center [348, 301] width 696 height 563
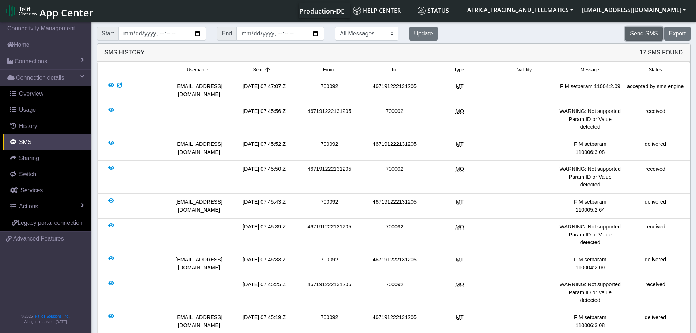
click at [647, 31] on button "Send SMS" at bounding box center [643, 34] width 37 height 14
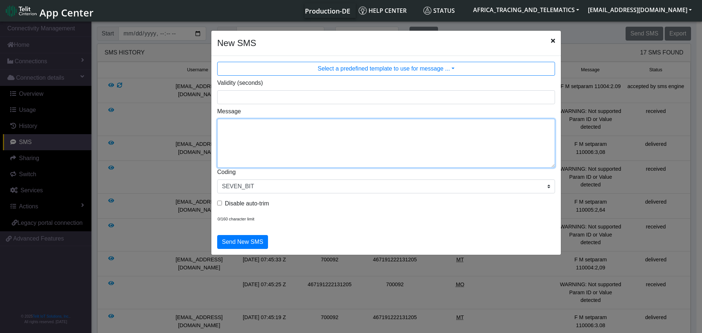
click at [338, 148] on textarea "Message" at bounding box center [386, 143] width 338 height 49
paste textarea "F M setparam 11004:2.09"
click at [274, 125] on textarea "F M setparam 11004:2.09" at bounding box center [386, 143] width 338 height 49
drag, startPoint x: 291, startPoint y: 128, endPoint x: 280, endPoint y: 128, distance: 11.0
click at [280, 128] on textarea "F M setparam 11005:2.09" at bounding box center [386, 143] width 338 height 49
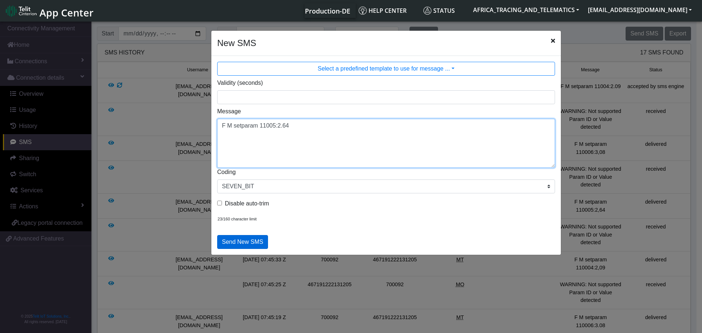
type textarea "F M setparam 11005:2.64"
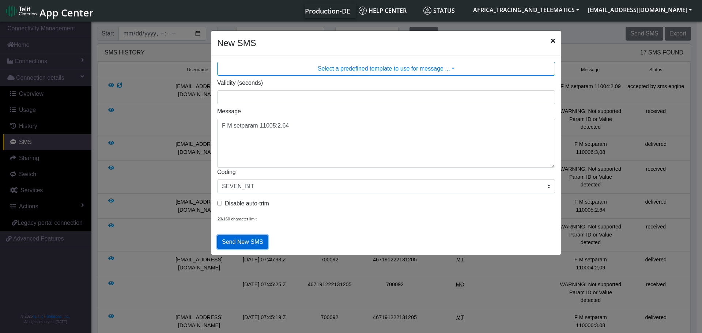
click at [229, 239] on button "Send New SMS" at bounding box center [242, 242] width 51 height 14
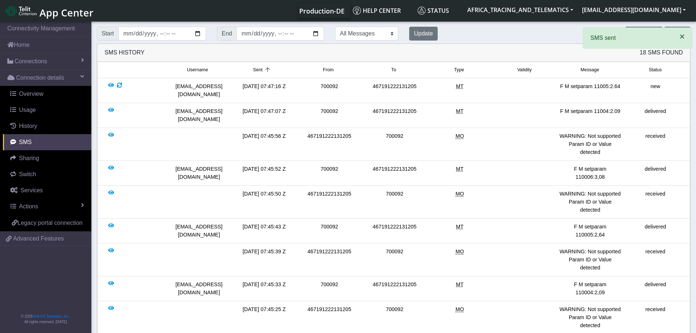
click at [682, 36] on span "×" at bounding box center [682, 36] width 5 height 10
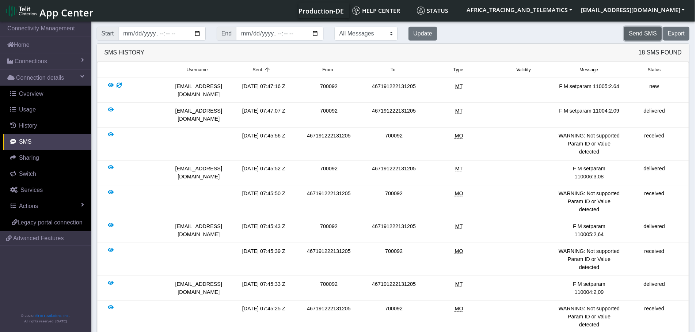
click at [654, 36] on button "Send SMS" at bounding box center [643, 34] width 37 height 14
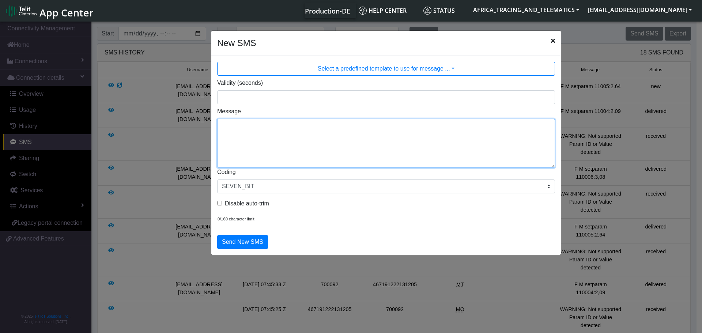
click at [312, 131] on textarea "Message" at bounding box center [386, 143] width 338 height 49
paste textarea "F M setparam 11004:2.09"
click at [273, 126] on textarea "F M setparam 11004:2.09" at bounding box center [386, 143] width 338 height 49
drag, startPoint x: 290, startPoint y: 123, endPoint x: 276, endPoint y: 126, distance: 13.6
click at [276, 126] on textarea "F M setparam 11006:2.09" at bounding box center [386, 143] width 338 height 49
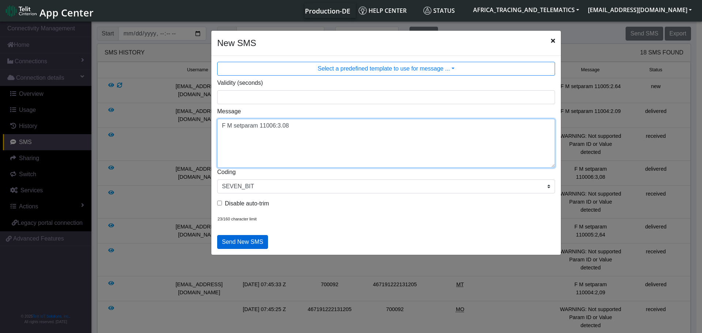
type textarea "F M setparam 11006:3.08"
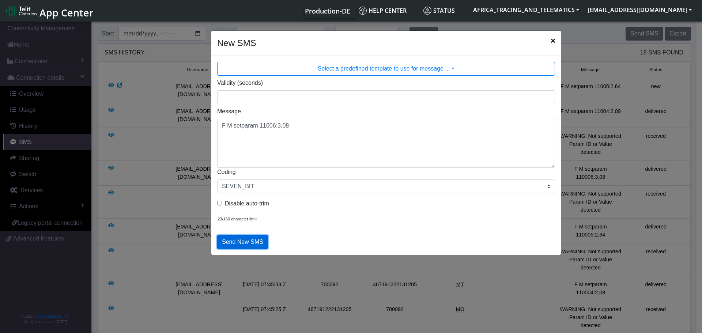
click at [244, 241] on button "Send New SMS" at bounding box center [242, 242] width 51 height 14
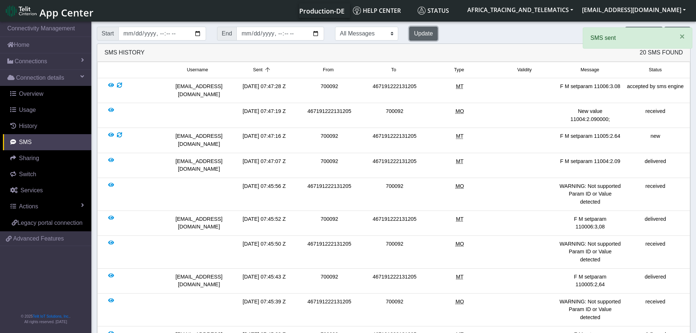
click at [409, 35] on button "Update" at bounding box center [423, 34] width 29 height 14
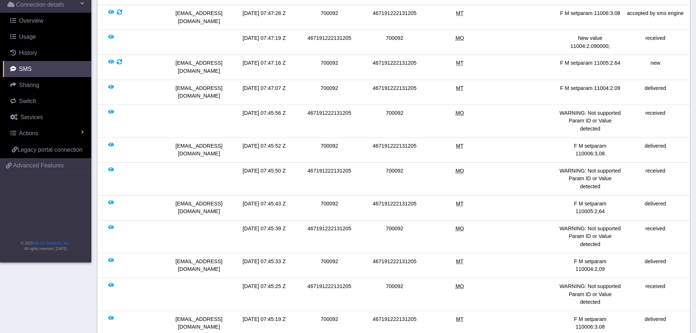
scroll to position [226, 0]
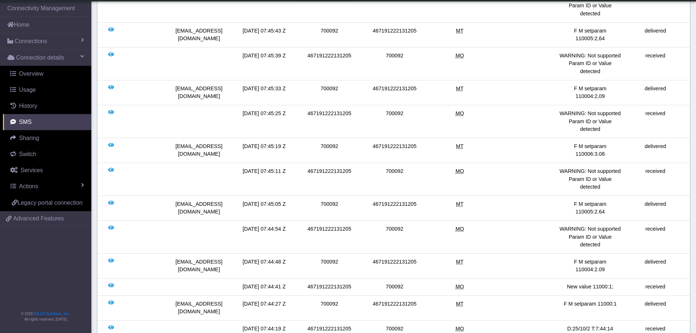
drag, startPoint x: 606, startPoint y: 284, endPoint x: 550, endPoint y: 251, distance: 65.0
drag, startPoint x: 560, startPoint y: 266, endPoint x: 606, endPoint y: 281, distance: 48.0
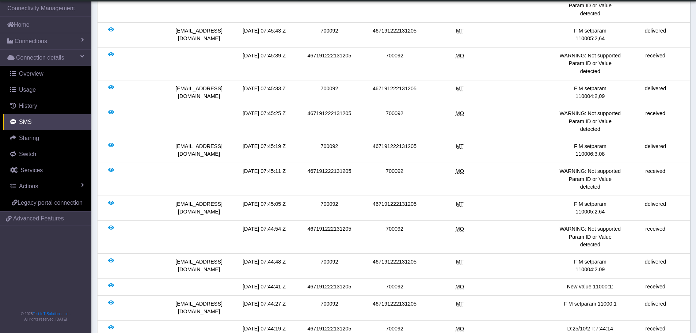
copy div "[URL][DOMAIN_NAME]"
click at [35, 42] on span "Connections" at bounding box center [31, 41] width 33 height 9
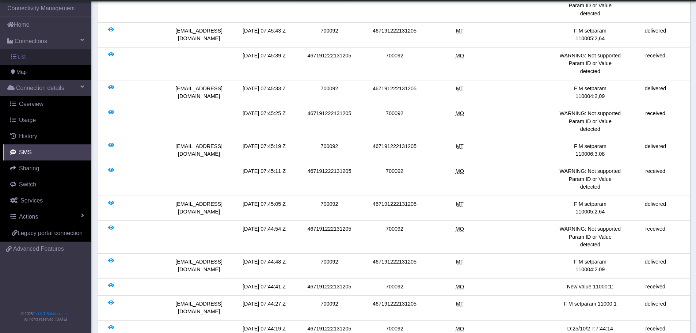
click at [36, 53] on link "List" at bounding box center [45, 56] width 91 height 15
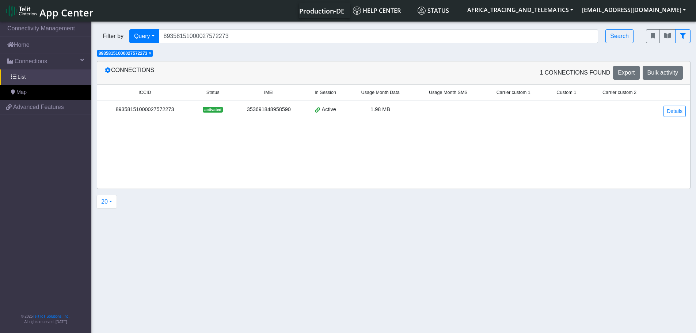
click at [151, 53] on span "×" at bounding box center [150, 53] width 3 height 5
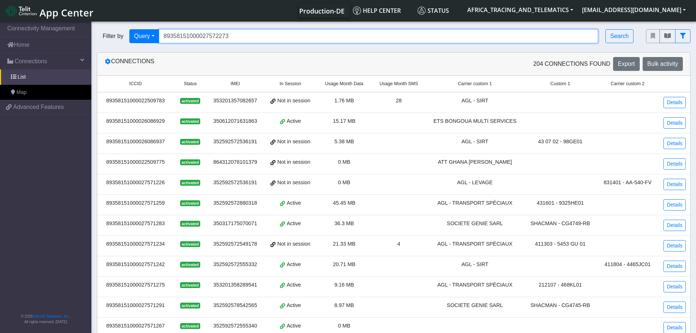
drag, startPoint x: 230, startPoint y: 33, endPoint x: 122, endPoint y: 29, distance: 108.6
click at [122, 30] on div "Filter by Query Query In Session Not connected Tags Country Operator 8935815100…" at bounding box center [366, 36] width 538 height 14
paste input "40"
type input "89358151000027572240"
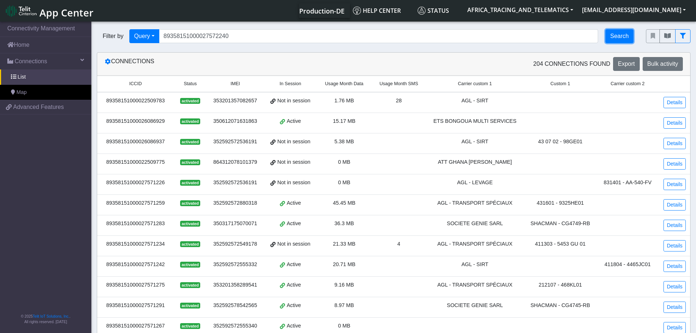
click at [616, 37] on button "Search" at bounding box center [620, 36] width 28 height 14
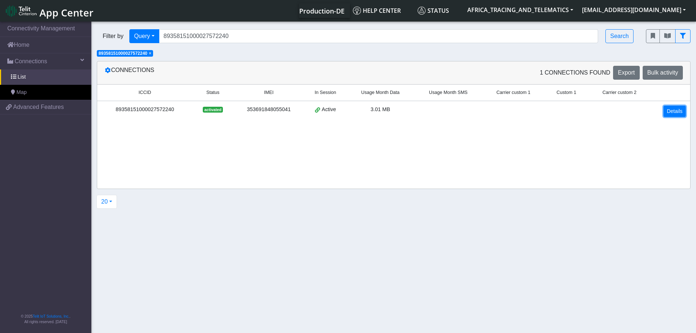
click at [672, 107] on link "Details" at bounding box center [675, 111] width 22 height 11
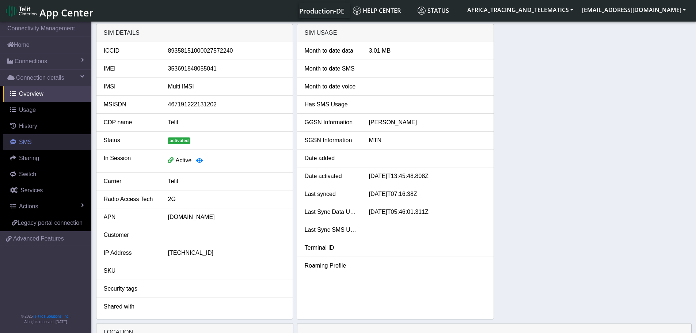
click at [37, 139] on link "SMS" at bounding box center [47, 142] width 88 height 16
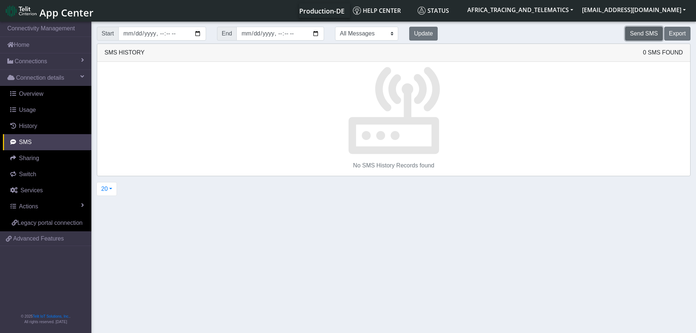
click at [650, 31] on button "Send SMS" at bounding box center [643, 34] width 37 height 14
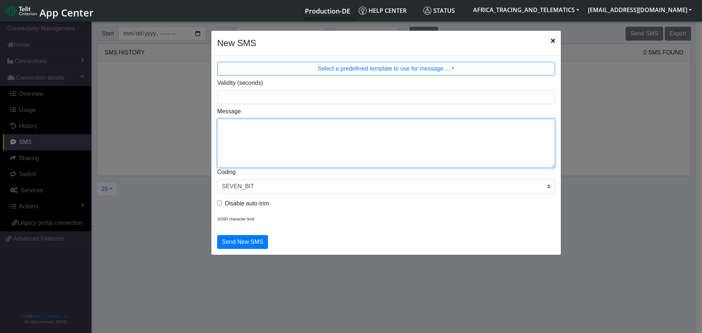
click at [368, 135] on textarea "Message" at bounding box center [386, 143] width 338 height 49
drag, startPoint x: 280, startPoint y: 123, endPoint x: 189, endPoint y: 121, distance: 91.4
click at [189, 121] on ngb-modal-window "New SMS Select a predefined template to use for message ... Validity (seconds) …" at bounding box center [351, 177] width 702 height 315
type textarea "F M setparam 11000:1"
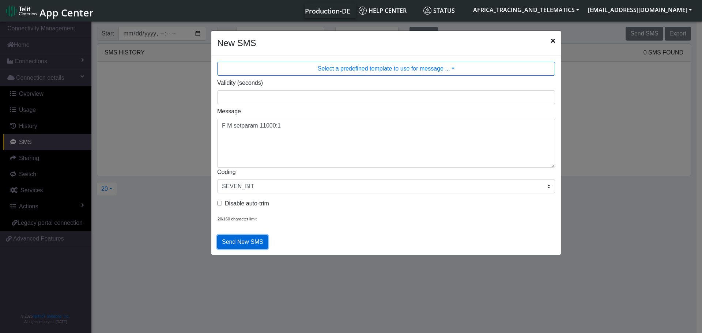
click at [242, 244] on button "Send New SMS" at bounding box center [242, 242] width 51 height 14
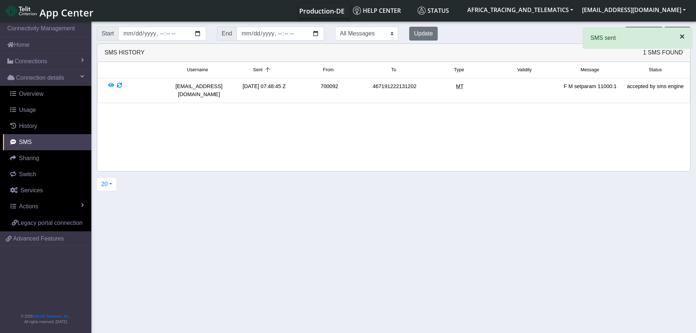
click at [683, 38] on span "×" at bounding box center [682, 36] width 5 height 10
click at [650, 31] on app-root "× SMS sent Connectivity Management Home Connections List Map Connection details…" at bounding box center [348, 177] width 696 height 315
click at [641, 35] on button "Send SMS" at bounding box center [643, 34] width 37 height 14
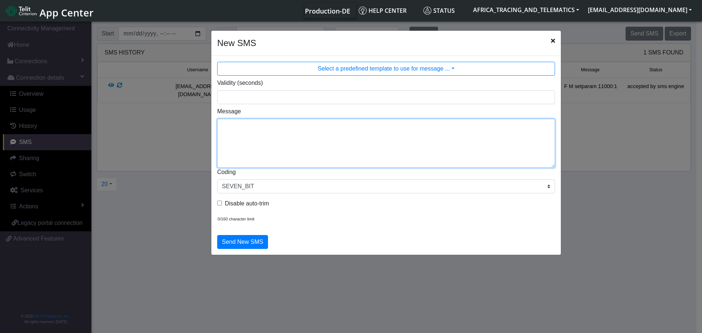
click at [308, 140] on textarea "Message" at bounding box center [386, 143] width 338 height 49
paste textarea "F M setparam 11000:1"
click at [273, 125] on textarea "F M setparam 11000:1" at bounding box center [386, 143] width 338 height 49
drag, startPoint x: 284, startPoint y: 125, endPoint x: 277, endPoint y: 128, distance: 8.1
click at [277, 128] on textarea "F M setparam 11004:1" at bounding box center [386, 143] width 338 height 49
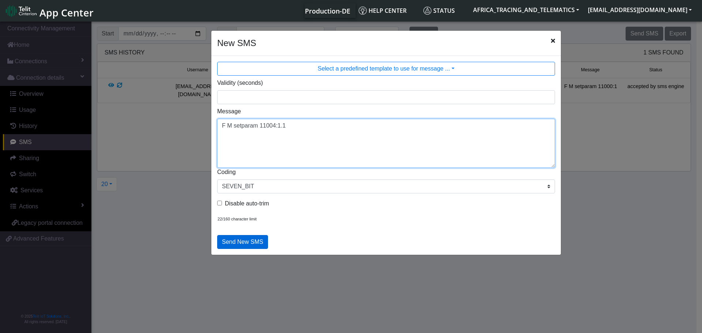
type textarea "F M setparam 11004:1.1"
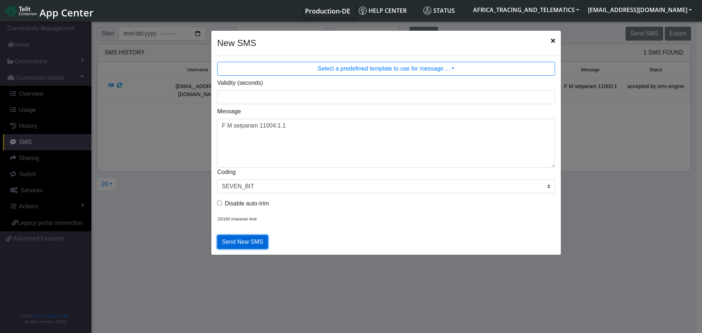
click at [240, 242] on button "Send New SMS" at bounding box center [242, 242] width 51 height 14
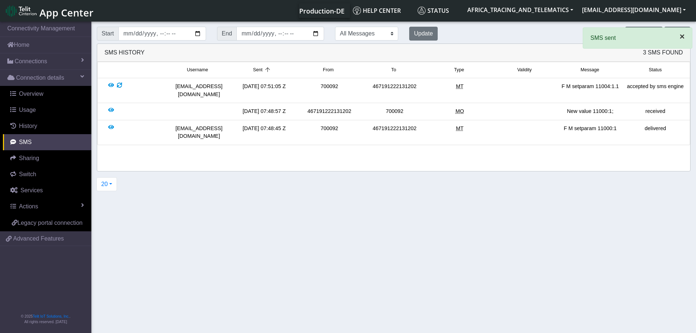
click at [680, 35] on span "×" at bounding box center [682, 36] width 5 height 10
click at [642, 33] on button "Send SMS" at bounding box center [643, 34] width 37 height 14
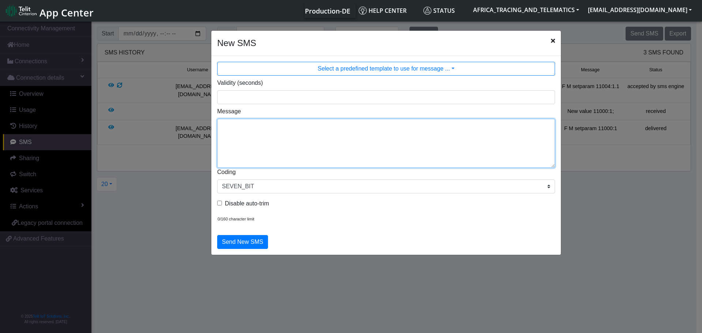
click at [282, 150] on textarea "Message" at bounding box center [386, 143] width 338 height 49
paste textarea "3,490"
drag, startPoint x: 242, startPoint y: 126, endPoint x: 216, endPoint y: 125, distance: 26.0
click at [216, 125] on div "Message 3,490" at bounding box center [386, 137] width 349 height 61
drag, startPoint x: 298, startPoint y: 121, endPoint x: 166, endPoint y: 124, distance: 132.0
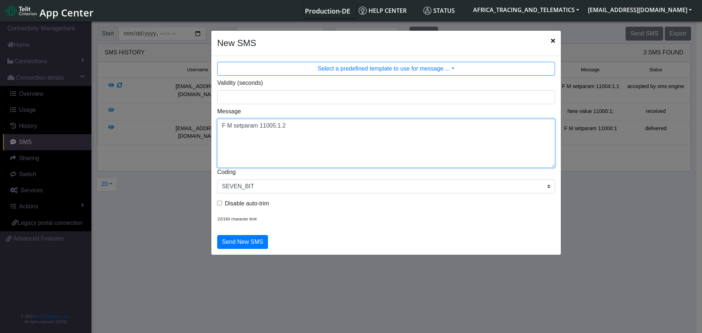
click at [168, 124] on ngb-modal-window "New SMS Select a predefined template to use for message ... Validity (seconds) …" at bounding box center [351, 177] width 702 height 315
type textarea "F M setparam 11005:1.2"
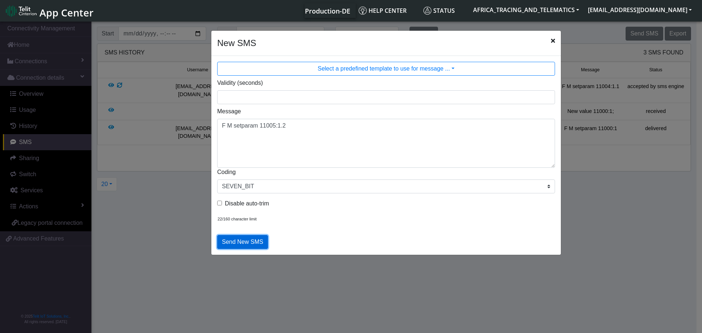
click at [246, 240] on button "Send New SMS" at bounding box center [242, 242] width 51 height 14
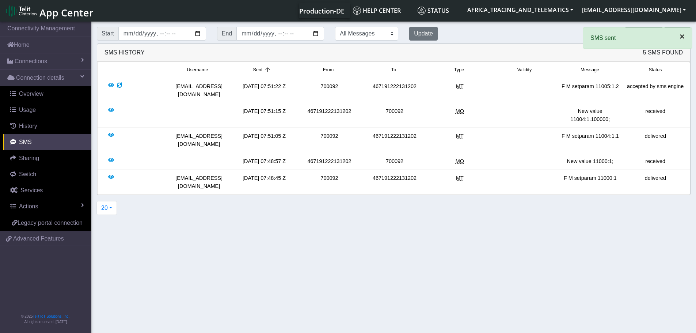
click at [682, 36] on span "×" at bounding box center [682, 36] width 5 height 10
click at [632, 35] on button "Send SMS" at bounding box center [643, 34] width 37 height 14
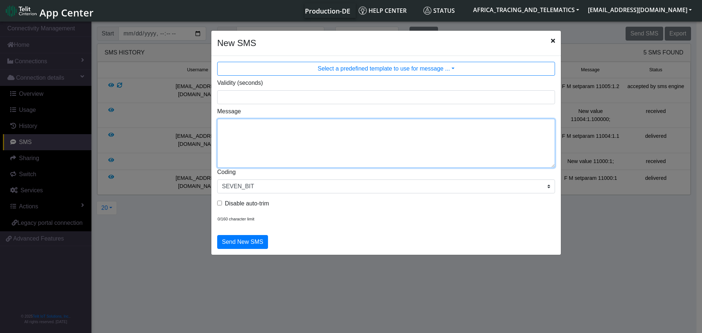
click at [301, 148] on textarea "Message" at bounding box center [386, 143] width 338 height 49
paste textarea "F M setparam 11005:1.2"
click at [274, 124] on textarea "F M setparam 11005:1.2" at bounding box center [386, 143] width 338 height 49
click at [287, 127] on textarea "F M setparam 11006:1.2" at bounding box center [386, 143] width 338 height 49
type textarea "F M setparam 11006:1.4"
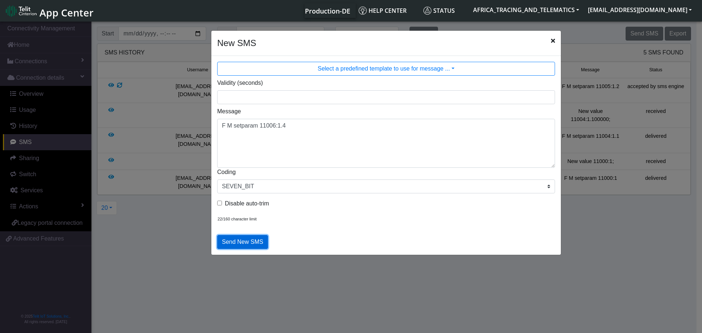
click at [255, 241] on button "Send New SMS" at bounding box center [242, 242] width 51 height 14
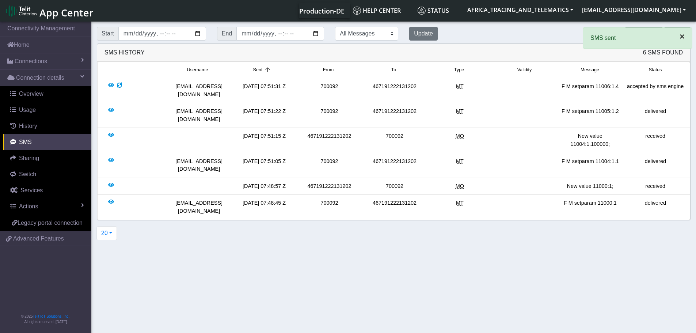
click at [682, 37] on span "×" at bounding box center [682, 36] width 5 height 10
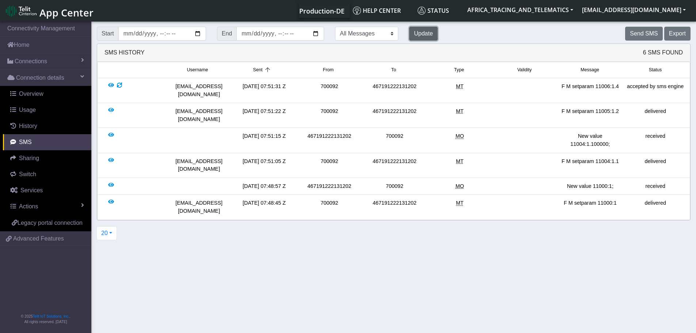
click at [409, 35] on button "Update" at bounding box center [423, 34] width 29 height 14
click at [411, 33] on button "Update" at bounding box center [423, 34] width 29 height 14
drag, startPoint x: 44, startPoint y: 63, endPoint x: 42, endPoint y: 68, distance: 5.3
click at [44, 63] on span "Connections" at bounding box center [31, 61] width 33 height 9
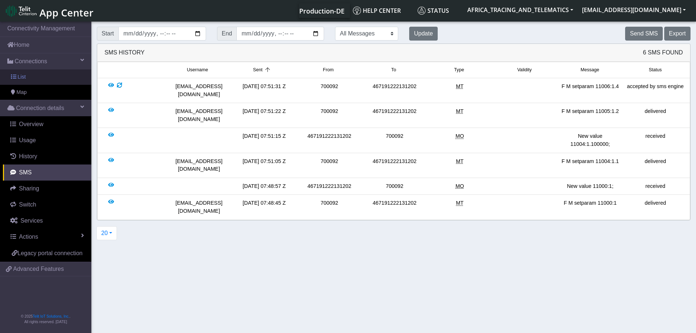
click at [41, 82] on link "List" at bounding box center [45, 76] width 91 height 15
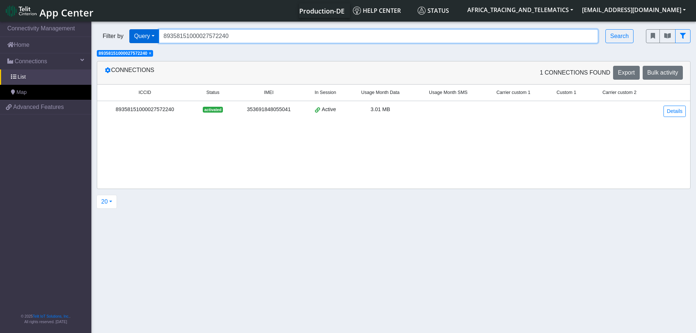
drag, startPoint x: 195, startPoint y: 37, endPoint x: 147, endPoint y: 37, distance: 47.9
click at [147, 37] on div "Filter by Query Query In Session Not connected Tags Country Operator 8935815100…" at bounding box center [366, 36] width 538 height 14
paste input "3052"
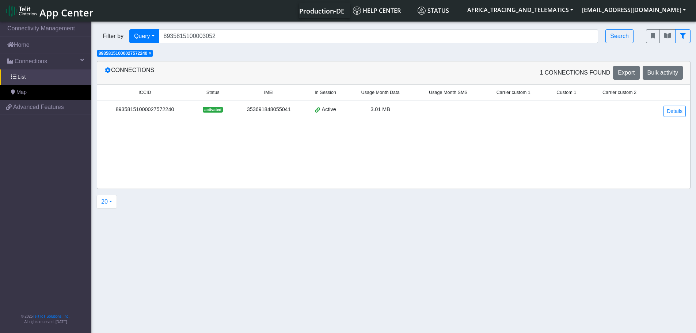
drag, startPoint x: 152, startPoint y: 53, endPoint x: 218, endPoint y: 48, distance: 66.3
click at [151, 53] on span "×" at bounding box center [150, 53] width 3 height 5
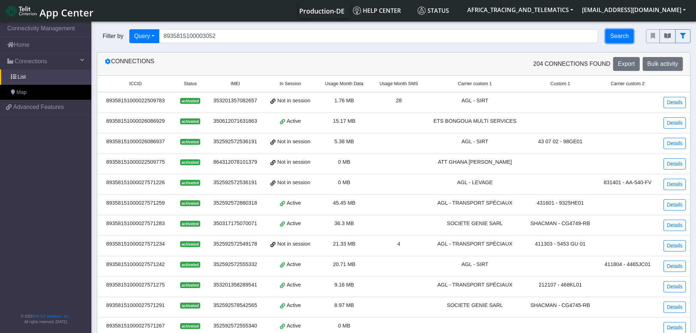
click at [622, 32] on button "Search" at bounding box center [620, 36] width 28 height 14
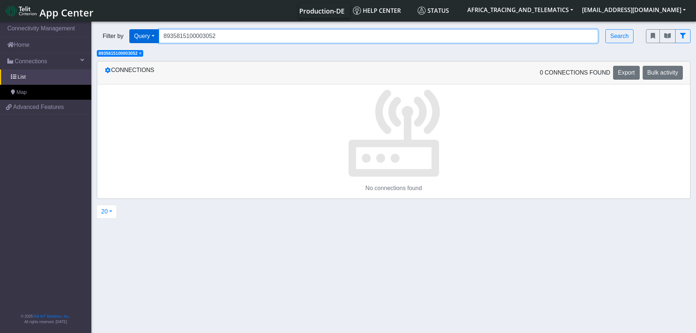
drag, startPoint x: 184, startPoint y: 38, endPoint x: 188, endPoint y: 19, distance: 19.3
click at [150, 35] on div "Filter by Query Query Not connected Tags Country Operator 8935815100003052 Sear…" at bounding box center [366, 36] width 538 height 14
paste input "0186"
type input "89358151000030520186"
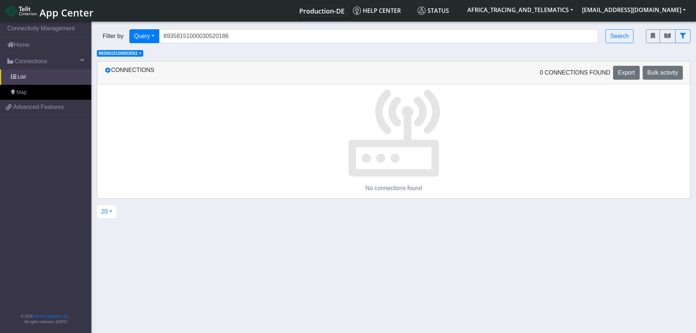
click at [140, 52] on span "×" at bounding box center [140, 53] width 3 height 5
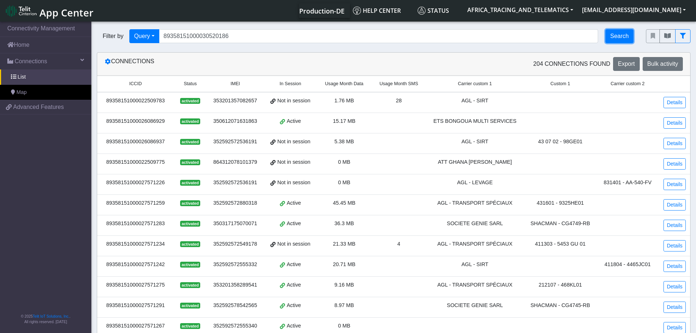
click at [617, 37] on button "Search" at bounding box center [620, 36] width 28 height 14
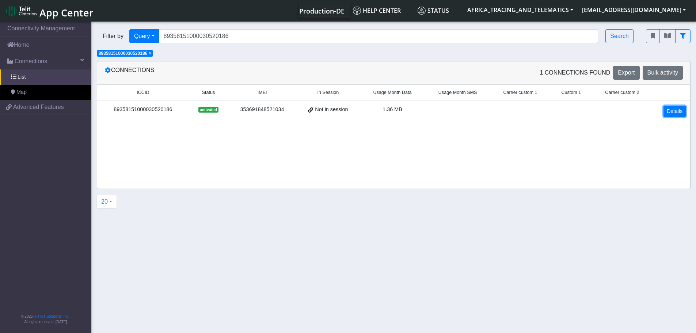
click at [681, 110] on link "Details" at bounding box center [675, 111] width 22 height 11
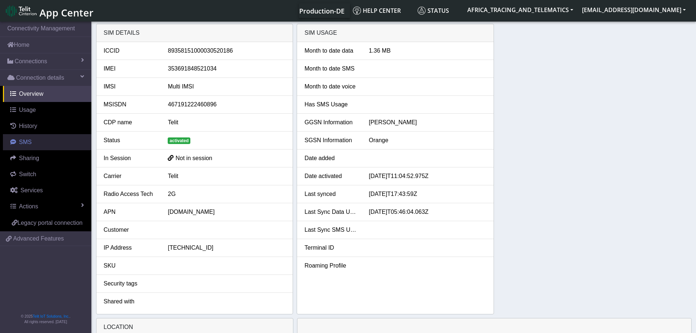
click at [30, 140] on span "SMS" at bounding box center [25, 142] width 13 height 6
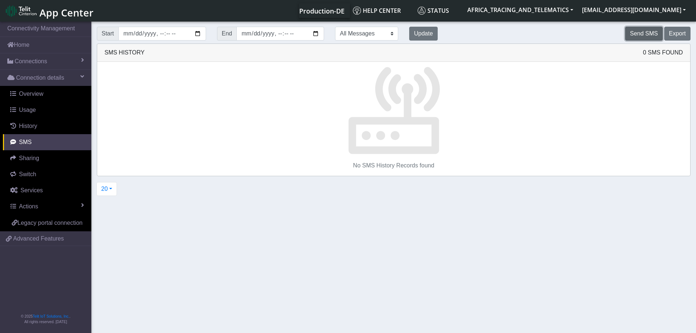
click at [640, 31] on button "Send SMS" at bounding box center [643, 34] width 37 height 14
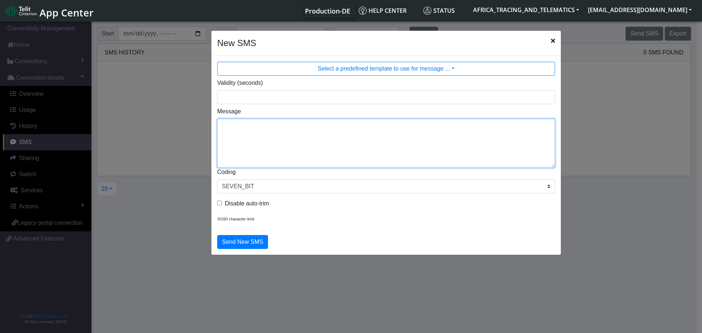
click at [351, 129] on textarea "Message" at bounding box center [386, 143] width 338 height 49
type textarea "F M setparam 11000:1"
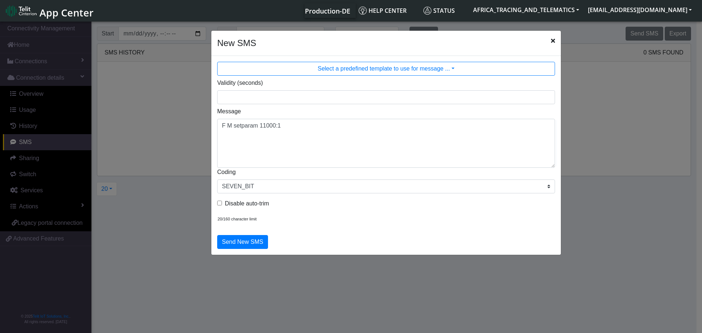
drag, startPoint x: 291, startPoint y: 120, endPoint x: 232, endPoint y: 121, distance: 58.9
click at [230, 120] on div "Message F M setparam 11000:1" at bounding box center [386, 137] width 349 height 61
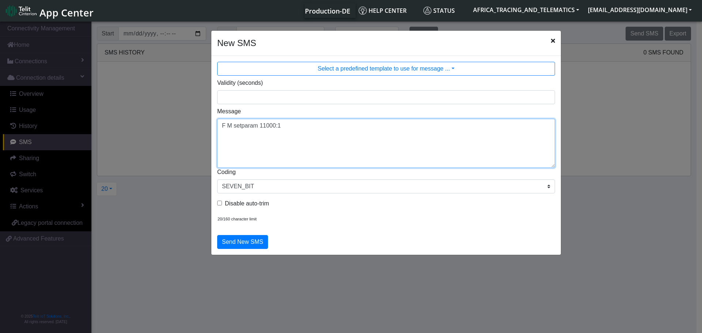
drag, startPoint x: 294, startPoint y: 128, endPoint x: 150, endPoint y: 131, distance: 143.3
click at [148, 131] on ngb-modal-window "New SMS Select a predefined template to use for message ... Validity (seconds) …" at bounding box center [351, 177] width 702 height 315
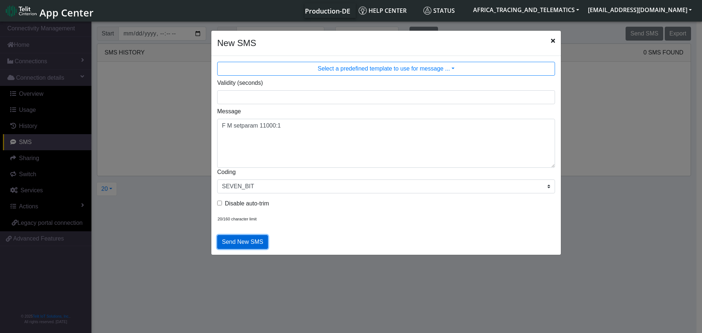
click at [243, 245] on button "Send New SMS" at bounding box center [242, 242] width 51 height 14
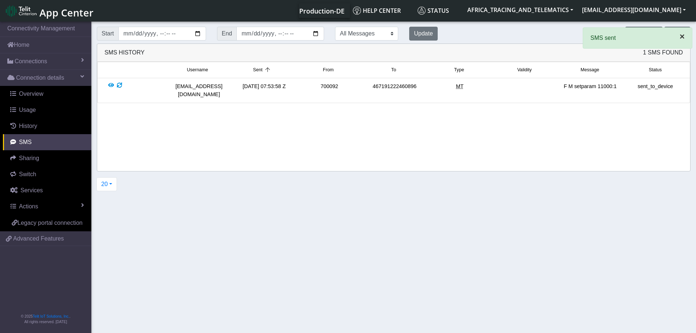
click at [687, 36] on button "×" at bounding box center [683, 37] width 20 height 18
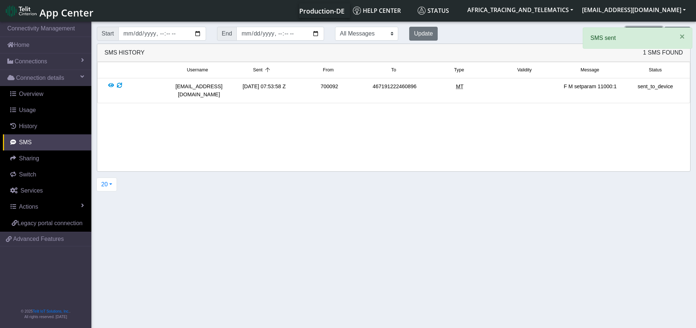
click at [650, 35] on button "Send SMS" at bounding box center [643, 34] width 37 height 14
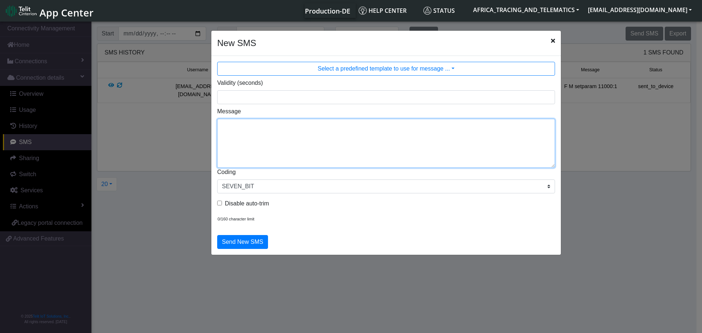
click at [273, 158] on textarea "Message" at bounding box center [386, 143] width 338 height 49
paste textarea "F M setparam 11000:1"
click at [273, 125] on textarea "F M setparam 11000:1" at bounding box center [386, 143] width 338 height 49
click at [284, 125] on textarea "F M setparam 11004:1" at bounding box center [386, 143] width 338 height 49
type textarea "F M setparam 11004:5.85"
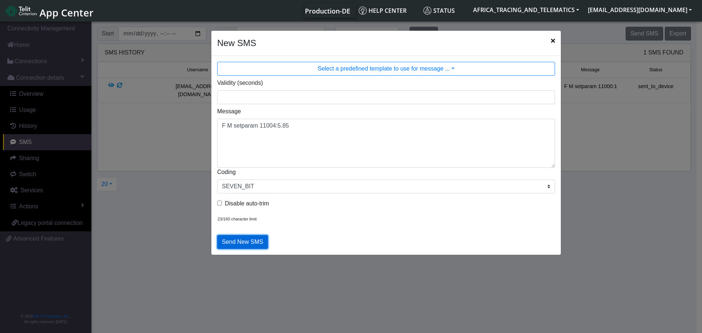
click at [251, 241] on button "Send New SMS" at bounding box center [242, 242] width 51 height 14
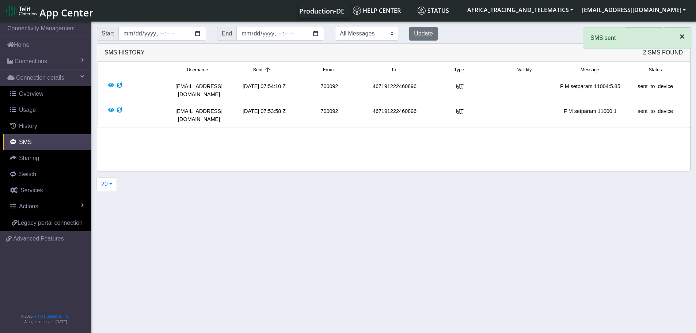
click at [680, 37] on span "×" at bounding box center [682, 36] width 5 height 10
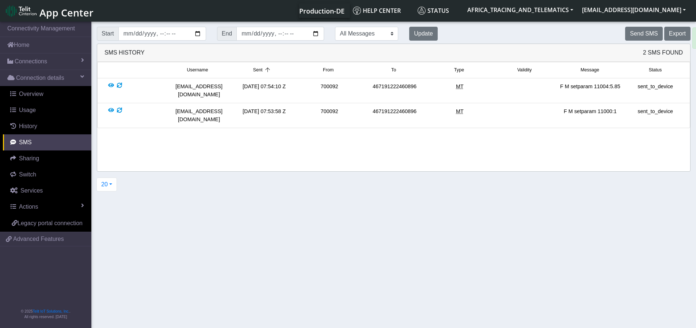
click at [636, 32] on div "× SMS sent" at bounding box center [638, 40] width 110 height 27
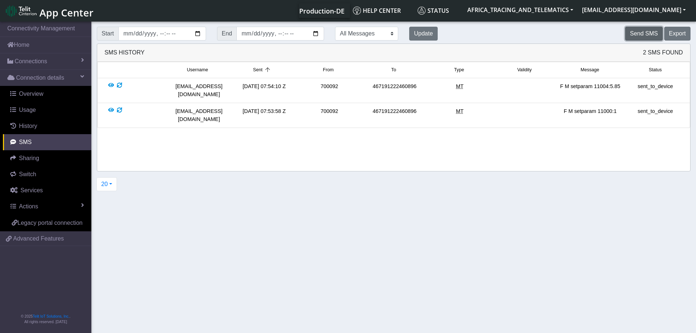
click at [636, 36] on button "Send SMS" at bounding box center [643, 34] width 37 height 14
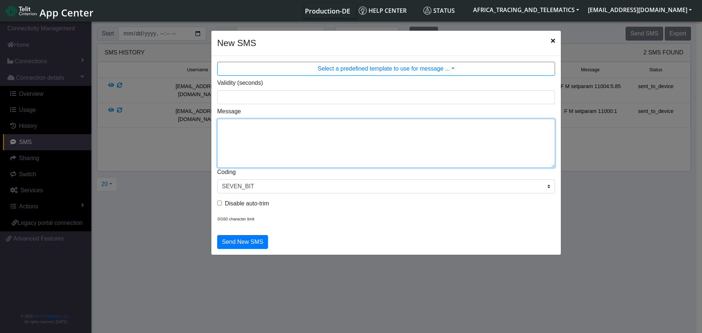
click at [297, 132] on textarea "Message" at bounding box center [386, 143] width 338 height 49
paste textarea "F M setparam 11000:1"
click at [273, 126] on textarea "F M setparam 11000:1" at bounding box center [386, 143] width 338 height 49
click at [282, 126] on textarea "F M setparam 11005:1" at bounding box center [386, 143] width 338 height 49
type textarea "F M setparam 11005:6.3"
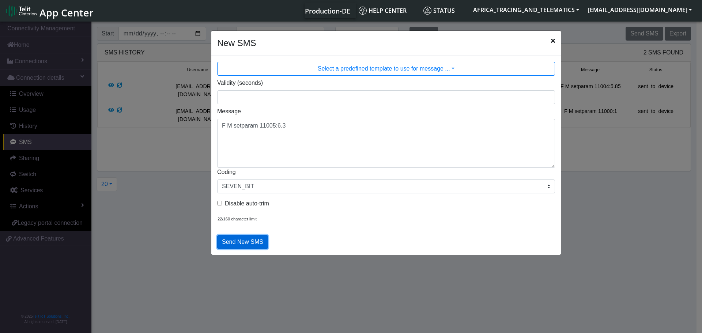
click at [253, 237] on button "Send New SMS" at bounding box center [242, 242] width 51 height 14
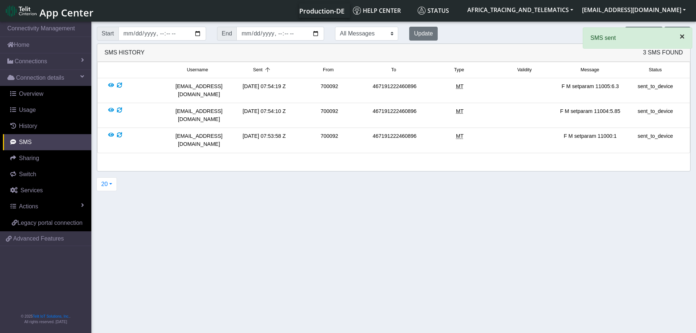
click at [683, 38] on span "×" at bounding box center [682, 36] width 5 height 10
click at [646, 35] on button "Send SMS" at bounding box center [643, 34] width 37 height 14
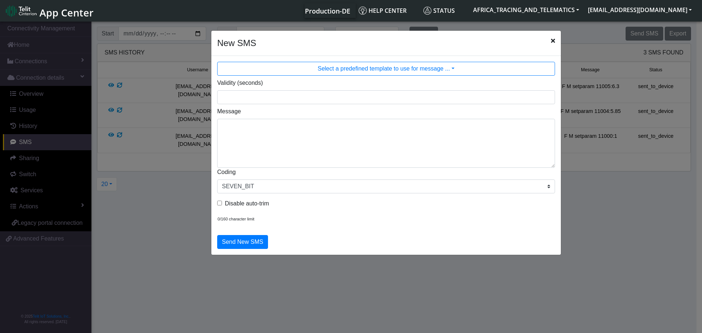
click at [330, 113] on div "Message" at bounding box center [386, 137] width 349 height 61
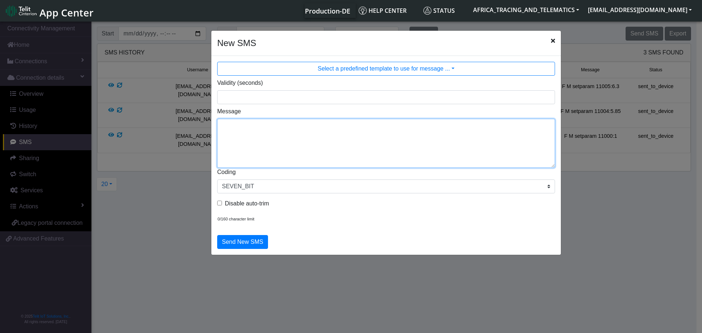
click at [318, 125] on textarea "Message" at bounding box center [386, 143] width 338 height 49
paste textarea "F M setparam 11000:1"
click at [274, 126] on textarea "F M setparam 11000:1" at bounding box center [386, 143] width 338 height 49
click at [283, 125] on textarea "F M setparam 11006:1" at bounding box center [386, 143] width 338 height 49
type textarea "F M setparam 11006:8.1"
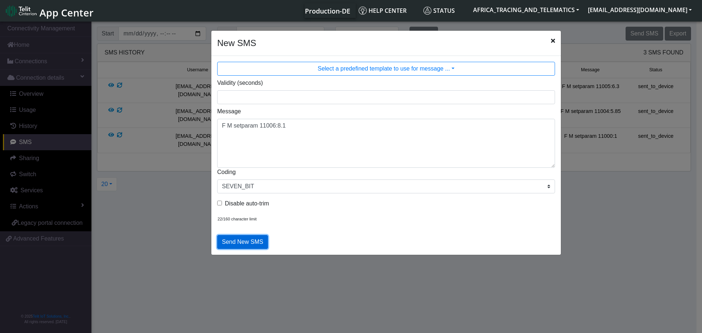
drag, startPoint x: 248, startPoint y: 238, endPoint x: 248, endPoint y: 233, distance: 4.8
click at [247, 238] on button "Send New SMS" at bounding box center [242, 242] width 51 height 14
